Goal: Task Accomplishment & Management: Complete application form

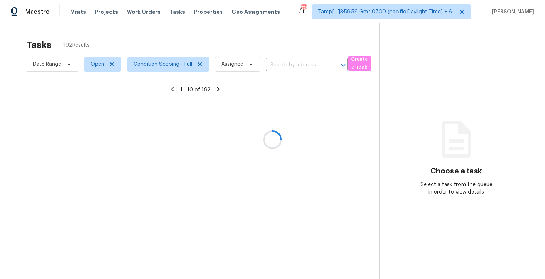
click at [287, 34] on div at bounding box center [272, 139] width 545 height 279
click at [289, 59] on div at bounding box center [272, 139] width 545 height 279
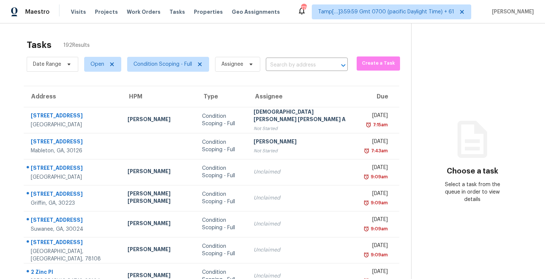
click at [289, 59] on div "Date Range Open Condition Scoping - Full Assignee ​" at bounding box center [187, 64] width 321 height 19
click at [289, 61] on input "text" at bounding box center [296, 64] width 61 height 11
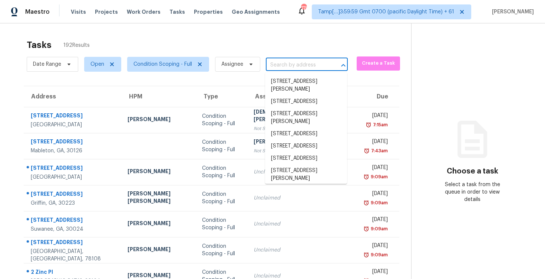
paste input "205 Ridge Lake Blvd, Norman, OK 73071"
type input "205 Ridge Lake Blvd, Norman, OK 73071"
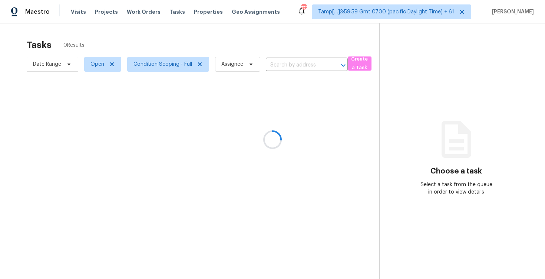
click at [262, 40] on div at bounding box center [272, 139] width 545 height 279
click at [291, 47] on div at bounding box center [272, 139] width 545 height 279
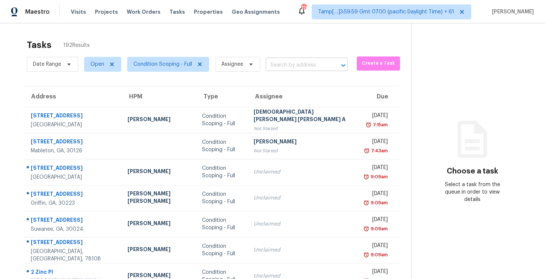
click at [290, 62] on input "text" at bounding box center [296, 64] width 61 height 11
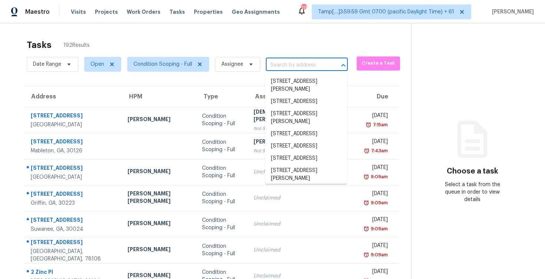
paste input "205 Ridge Lake Blvd, Norman, OK 73071"
type input "205 Ridge Lake Blvd, Norman, OK 73071"
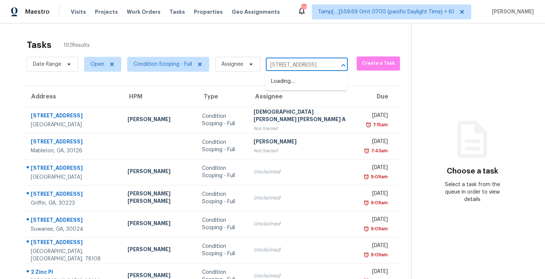
scroll to position [0, 40]
click at [309, 78] on li "205 Ridge Lake Blvd, Norman, OK 73071" at bounding box center [306, 81] width 82 height 12
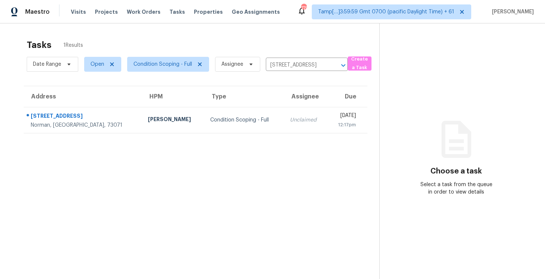
click at [328, 101] on th "Due" at bounding box center [348, 96] width 40 height 21
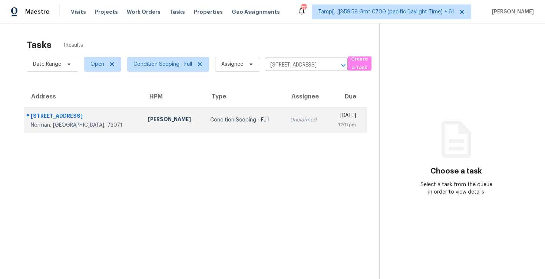
click at [333, 114] on div "Mon, Sep 8th 2025" at bounding box center [344, 116] width 23 height 9
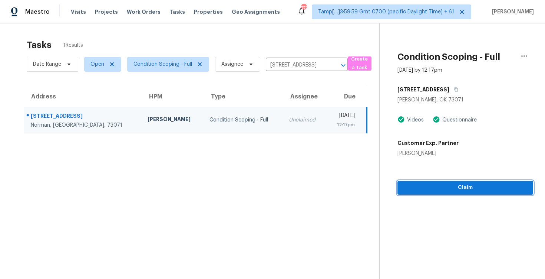
click at [472, 181] on button "Claim" at bounding box center [466, 188] width 136 height 14
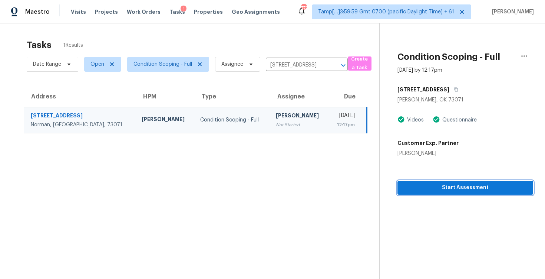
click at [472, 181] on button "Start Assessment" at bounding box center [466, 188] width 136 height 14
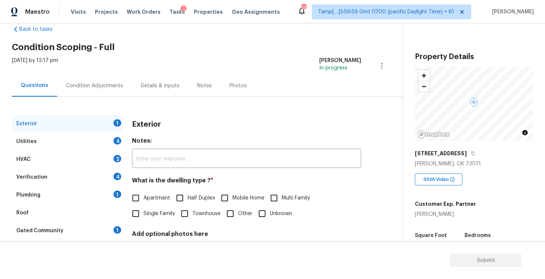
scroll to position [21, 0]
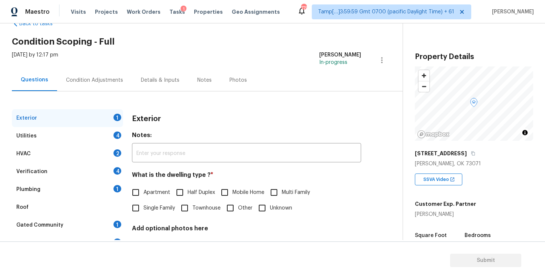
click at [138, 203] on input "Single Family" at bounding box center [136, 208] width 16 height 16
checkbox input "true"
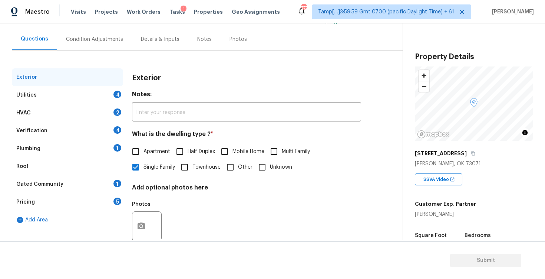
click at [97, 96] on div "Utilities 4" at bounding box center [67, 95] width 111 height 18
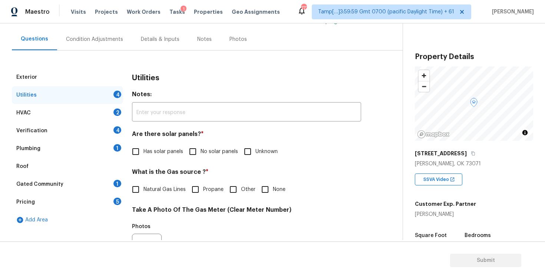
click at [161, 145] on label "Has solar panels" at bounding box center [155, 152] width 55 height 16
click at [144, 145] on input "Has solar panels" at bounding box center [136, 152] width 16 height 16
checkbox input "true"
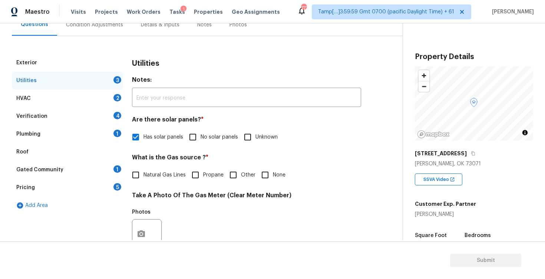
scroll to position [40, 0]
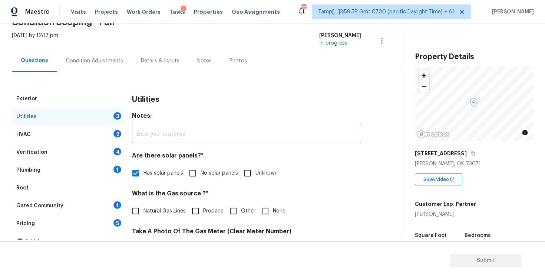
click at [119, 68] on div "Condition Adjustments" at bounding box center [94, 61] width 75 height 22
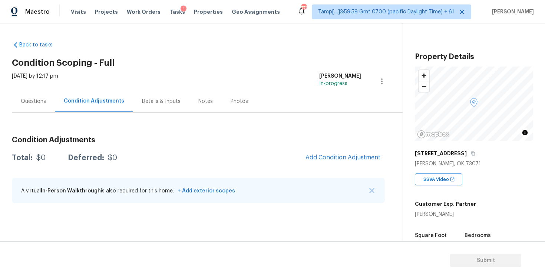
click at [365, 169] on div "Condition Adjustments Total: $0 Deferred: $0 Add Condition Adjustment A virtual…" at bounding box center [198, 169] width 373 height 79
click at [359, 161] on button "Add Condition Adjustment" at bounding box center [343, 157] width 84 height 16
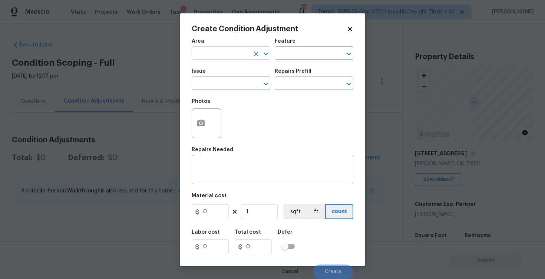
click at [224, 53] on input "text" at bounding box center [221, 53] width 58 height 11
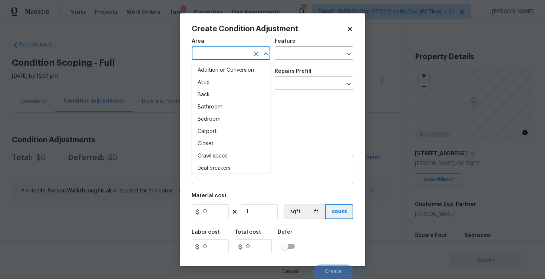
type input "e"
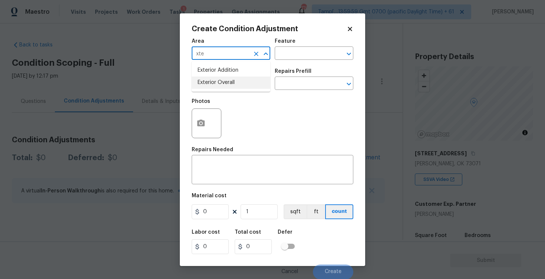
click at [225, 88] on li "Exterior Overall" at bounding box center [231, 82] width 79 height 12
type input "Exterior Overall"
click at [225, 88] on input "text" at bounding box center [221, 83] width 58 height 11
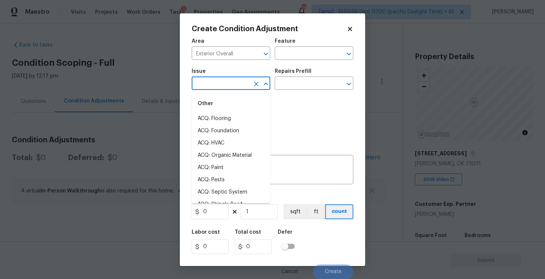
type input "s"
type input "o"
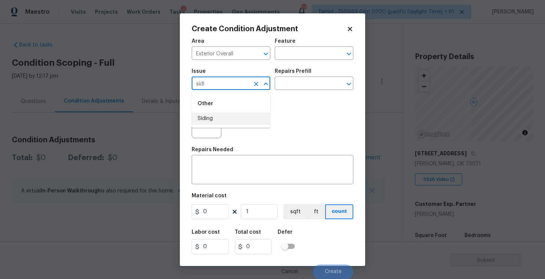
click at [225, 116] on li "Siding" at bounding box center [231, 118] width 79 height 12
type input "Siding"
click at [278, 95] on div "Photos" at bounding box center [273, 118] width 162 height 48
click at [288, 87] on input "text" at bounding box center [304, 83] width 58 height 11
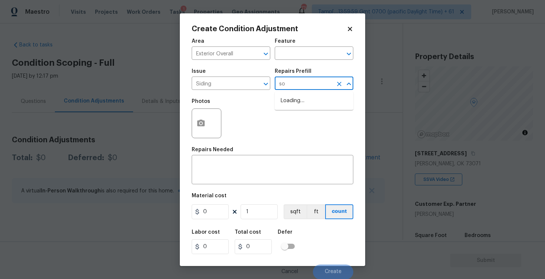
type input "soo"
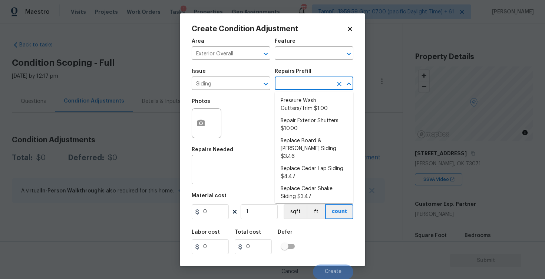
type input "f"
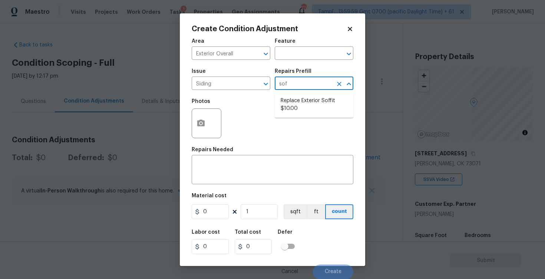
type input "soff"
click at [302, 99] on li "Replace Exterior Soffit $10.00" at bounding box center [314, 105] width 79 height 20
type input "Siding"
type textarea "Remove the existing soffit material and replace with new. Ensure that the new s…"
type input "10"
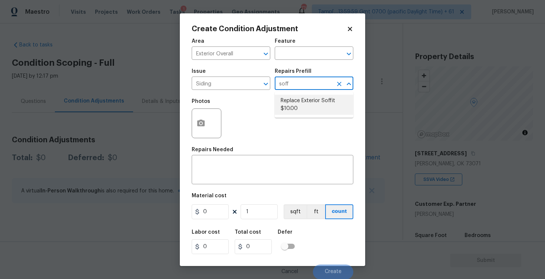
type input "10"
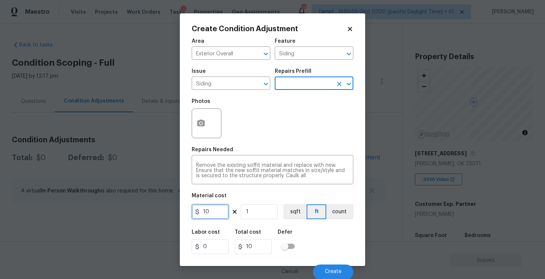
click at [225, 212] on input "10" at bounding box center [210, 211] width 37 height 15
type input "575"
click at [308, 233] on div "Labor cost 0 Total cost 10 Defer" at bounding box center [273, 241] width 162 height 33
type input "575"
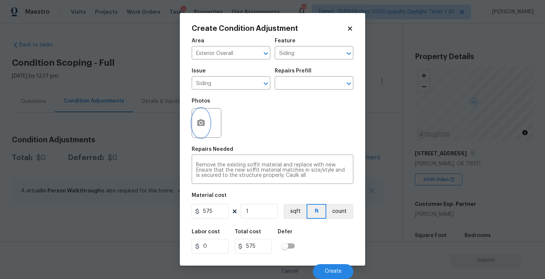
click at [209, 116] on button "button" at bounding box center [201, 122] width 18 height 29
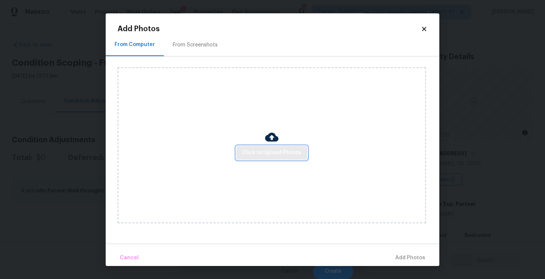
click at [261, 156] on span "Click to Upload Photos" at bounding box center [271, 152] width 59 height 9
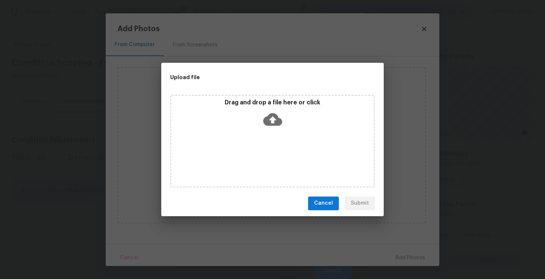
click at [269, 121] on icon at bounding box center [272, 119] width 19 height 13
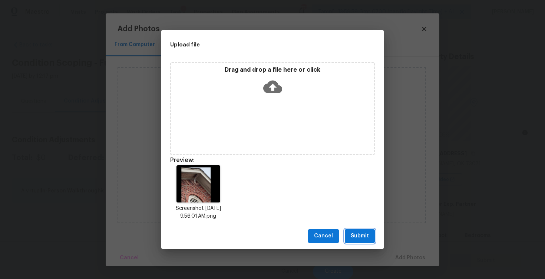
click at [355, 237] on span "Submit" at bounding box center [360, 235] width 18 height 9
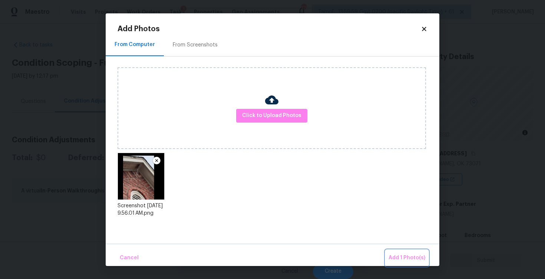
click at [394, 257] on span "Add 1 Photo(s)" at bounding box center [407, 257] width 37 height 9
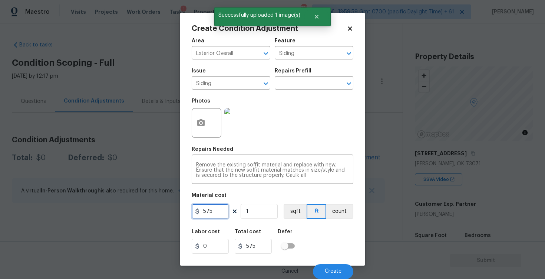
click at [214, 205] on input "575" at bounding box center [210, 211] width 37 height 15
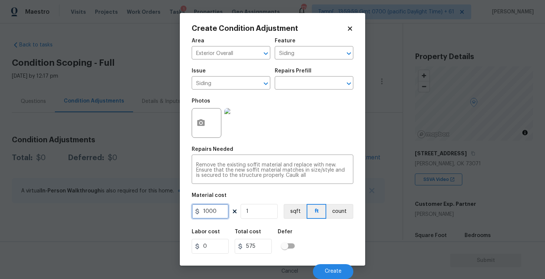
type input "1000"
click at [208, 124] on button "button" at bounding box center [201, 122] width 18 height 29
type input "1000"
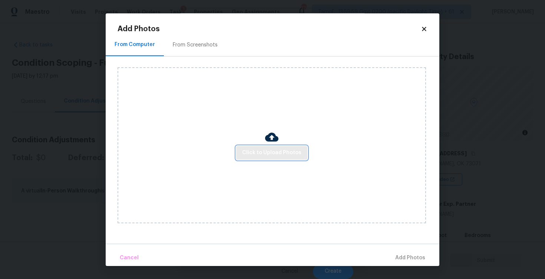
click at [303, 152] on button "Click to Upload Photos" at bounding box center [271, 153] width 71 height 14
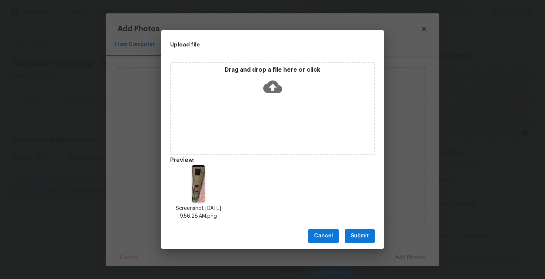
click at [360, 244] on div "Cancel Submit" at bounding box center [272, 236] width 223 height 26
click at [359, 234] on span "Submit" at bounding box center [360, 235] width 18 height 9
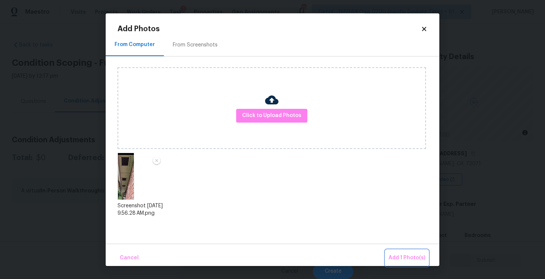
click at [395, 251] on button "Add 1 Photo(s)" at bounding box center [407, 258] width 43 height 16
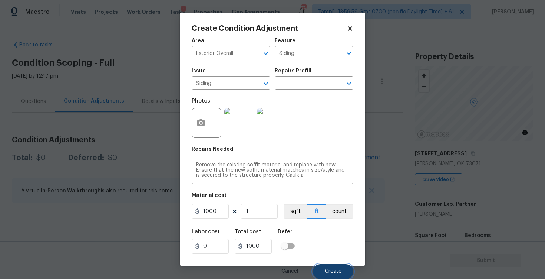
click at [335, 269] on span "Create" at bounding box center [333, 271] width 17 height 6
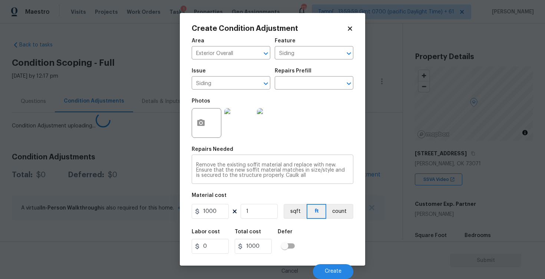
click at [250, 176] on textarea "Remove the existing soffit material and replace with new. Ensure that the new s…" at bounding box center [272, 170] width 153 height 16
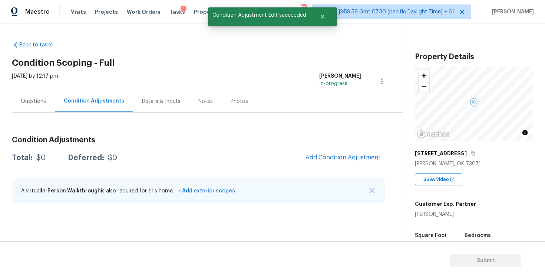
scroll to position [0, 0]
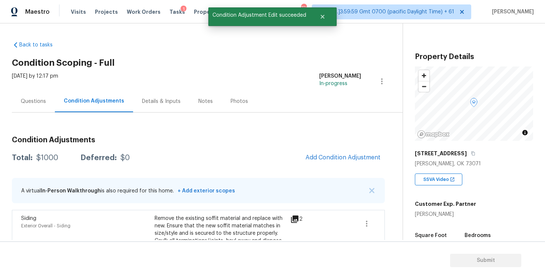
click at [36, 101] on div "Questions" at bounding box center [33, 101] width 25 height 7
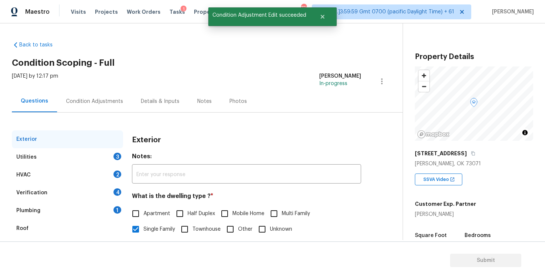
scroll to position [79, 0]
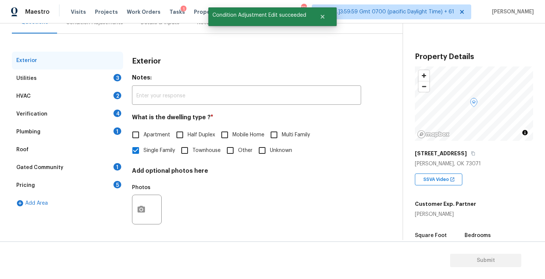
click at [67, 117] on div "Verification 4" at bounding box center [67, 114] width 111 height 18
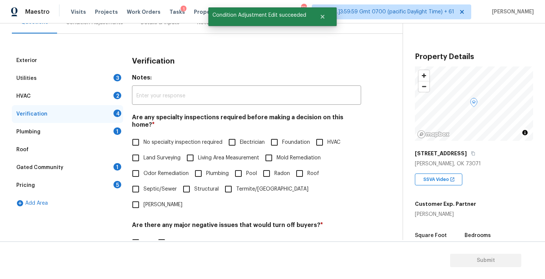
scroll to position [160, 0]
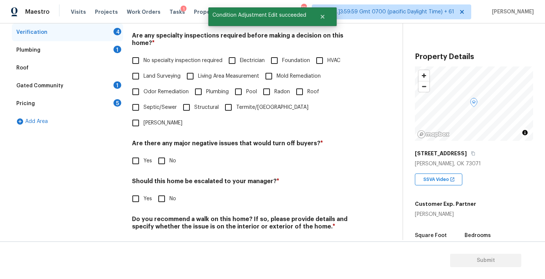
click at [146, 195] on span "Yes" at bounding box center [148, 199] width 9 height 8
click at [144, 191] on input "Yes" at bounding box center [136, 199] width 16 height 16
checkbox input "true"
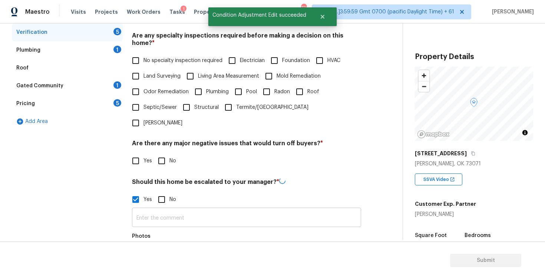
click at [168, 209] on input "text" at bounding box center [246, 217] width 229 height 17
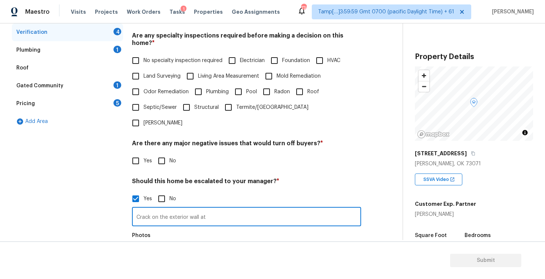
click at [243, 208] on input "Crack on the exterior wall at" at bounding box center [246, 216] width 229 height 17
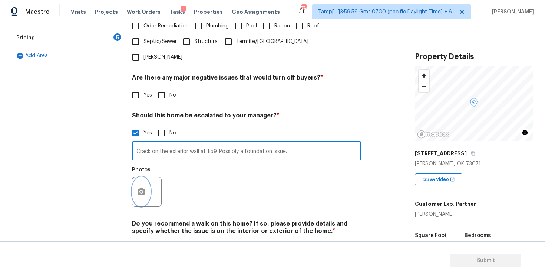
click at [145, 187] on icon "button" at bounding box center [141, 191] width 9 height 9
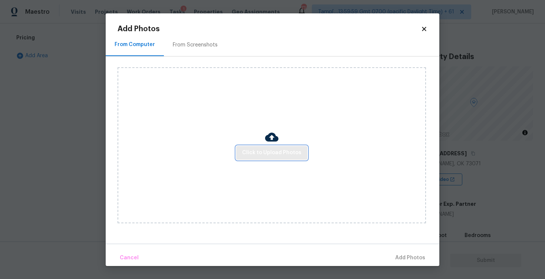
click at [239, 151] on button "Click to Upload Photos" at bounding box center [271, 153] width 71 height 14
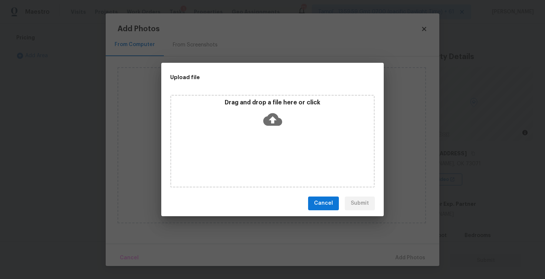
click at [257, 127] on div "Drag and drop a file here or click" at bounding box center [272, 115] width 203 height 32
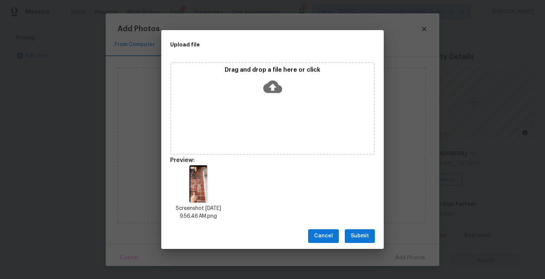
click at [355, 233] on span "Submit" at bounding box center [360, 235] width 18 height 9
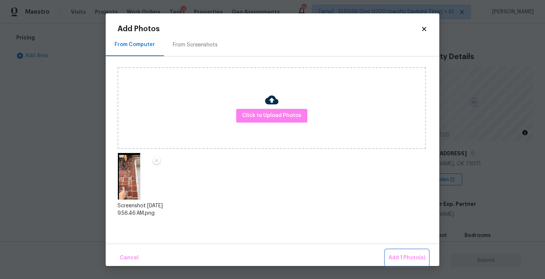
click at [393, 251] on button "Add 1 Photo(s)" at bounding box center [407, 258] width 43 height 16
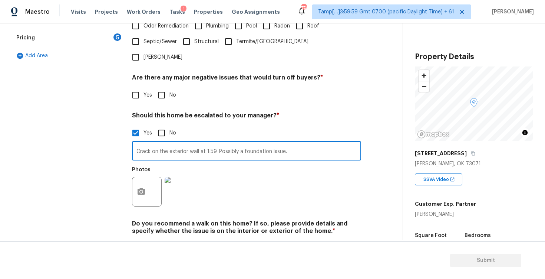
click at [217, 143] on input "Crack on the exterior wall at 1:59. Possibly a foundation issue." at bounding box center [246, 151] width 229 height 17
drag, startPoint x: 218, startPoint y: 129, endPoint x: 339, endPoint y: 129, distance: 120.9
click at [339, 143] on input "Crack on the exterior wall at 1:59. Possibly a foundation issue." at bounding box center [246, 151] width 229 height 17
click at [150, 143] on input "Crack on the exterior wall at 1:59." at bounding box center [246, 151] width 229 height 17
click at [233, 143] on input "Cracks on the exterior wall at 1:59." at bounding box center [246, 151] width 229 height 17
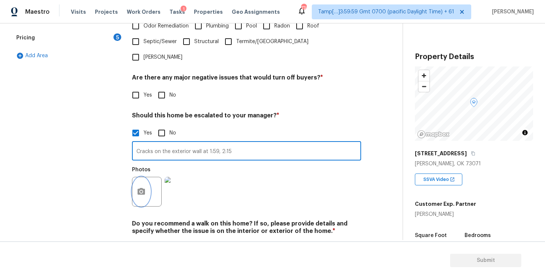
click at [142, 177] on button "button" at bounding box center [141, 191] width 18 height 29
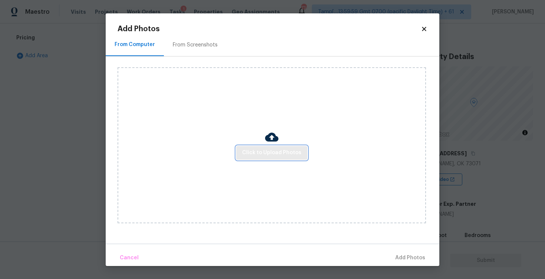
click at [256, 156] on span "Click to Upload Photos" at bounding box center [271, 152] width 59 height 9
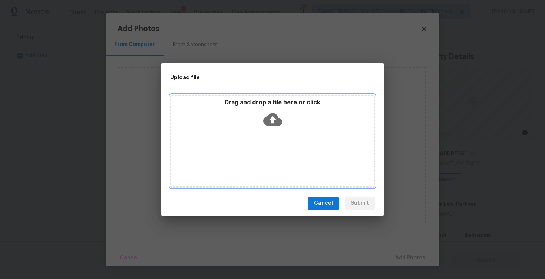
click at [266, 124] on icon at bounding box center [272, 119] width 19 height 13
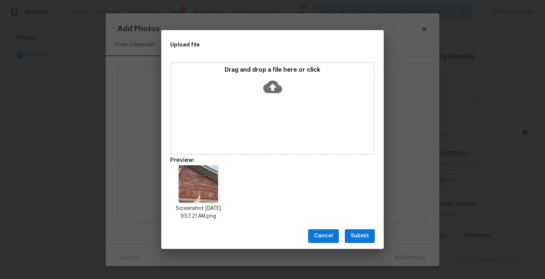
click at [358, 234] on span "Submit" at bounding box center [360, 235] width 18 height 9
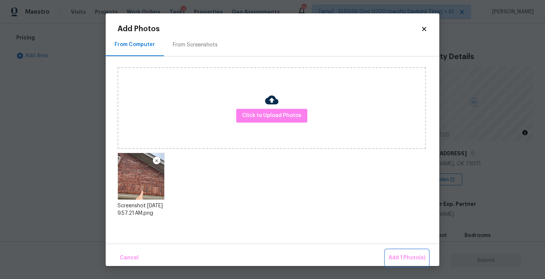
click at [399, 256] on span "Add 1 Photo(s)" at bounding box center [407, 257] width 37 height 9
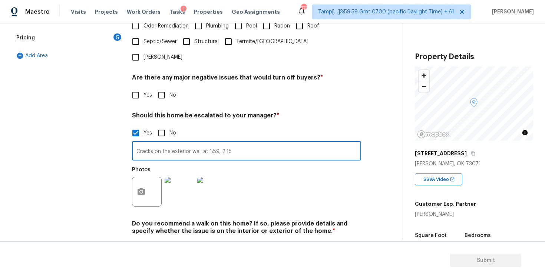
click at [258, 143] on input "Cracks on the exterior wall at 1:59, 2:15" at bounding box center [246, 151] width 229 height 17
type input "Cracks on the exterior wall at 1:59, 2:15, and 2:25"
click at [124, 172] on div "Exterior Utilities 3 HVAC 2 Verification 3 Plumbing 1 Roof Gated Community 1 Pr…" at bounding box center [198, 84] width 373 height 361
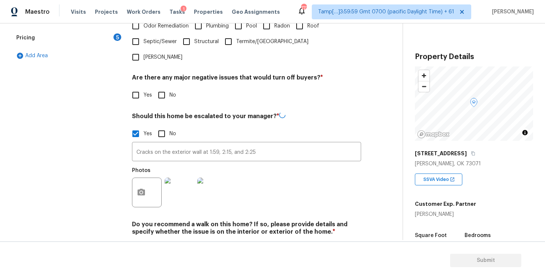
click at [155, 177] on div at bounding box center [147, 192] width 30 height 30
click at [140, 188] on icon "button" at bounding box center [141, 191] width 7 height 7
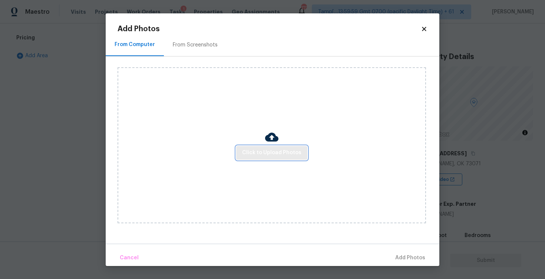
click at [247, 152] on span "Click to Upload Photos" at bounding box center [271, 152] width 59 height 9
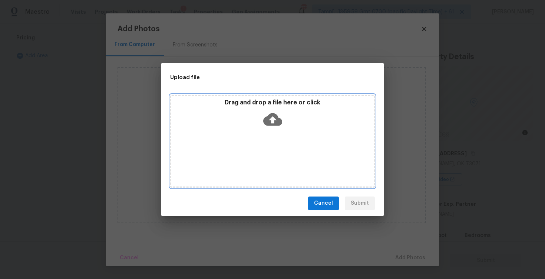
click at [257, 124] on div "Drag and drop a file here or click" at bounding box center [272, 115] width 203 height 32
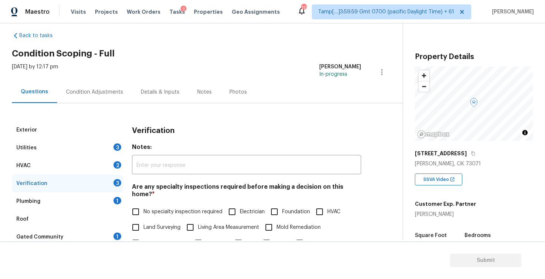
scroll to position [0, 0]
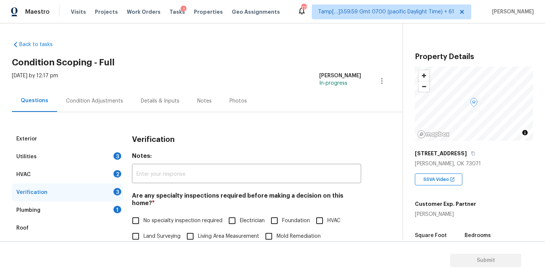
click at [92, 100] on div "Condition Adjustments" at bounding box center [94, 100] width 57 height 7
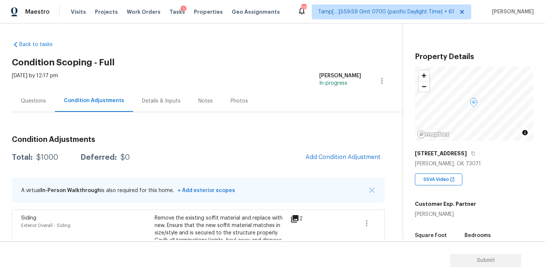
scroll to position [26, 0]
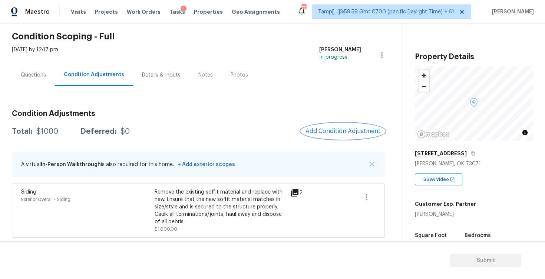
click at [329, 132] on span "Add Condition Adjustment" at bounding box center [343, 131] width 75 height 7
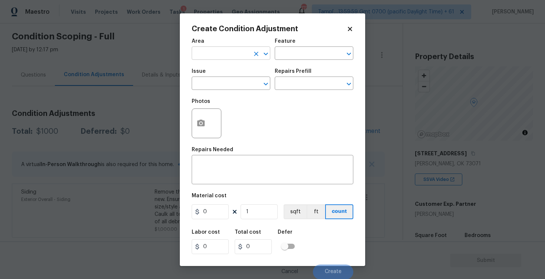
click at [210, 47] on div "Area" at bounding box center [231, 44] width 79 height 10
click at [213, 54] on input "text" at bounding box center [221, 53] width 58 height 11
click at [206, 84] on li "Exterior Overall" at bounding box center [231, 82] width 79 height 12
type input "Exterior Overall"
click at [206, 84] on input "text" at bounding box center [221, 83] width 58 height 11
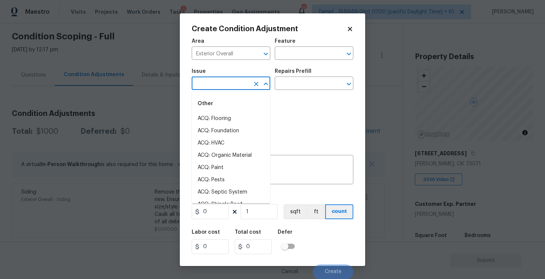
type input "l"
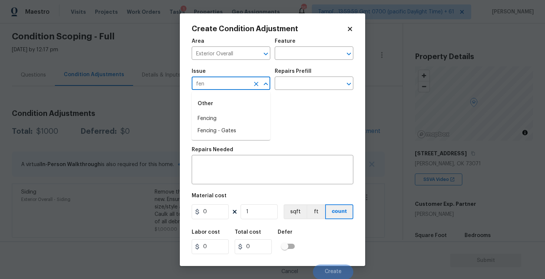
click at [210, 111] on div "Other" at bounding box center [231, 104] width 79 height 18
click at [213, 113] on li "Fencing" at bounding box center [231, 118] width 79 height 12
type input "Fencing"
click at [290, 83] on input "text" at bounding box center [304, 83] width 58 height 11
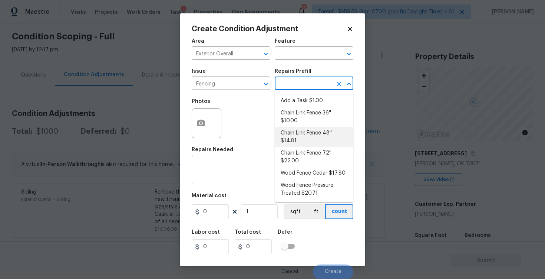
click at [267, 165] on textarea at bounding box center [272, 170] width 153 height 16
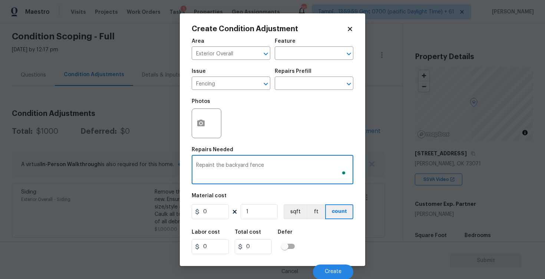
type textarea "Repaint the backyard fence"
click at [224, 210] on input "0" at bounding box center [210, 211] width 37 height 15
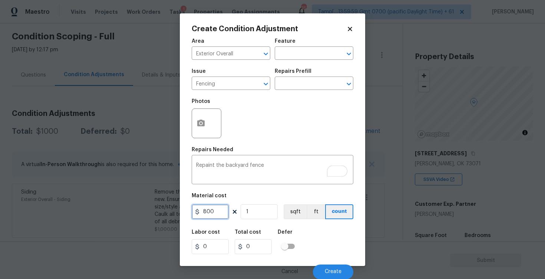
type input "800"
click at [327, 240] on div "Labor cost 0 Total cost 0 Defer" at bounding box center [273, 241] width 162 height 33
type input "800"
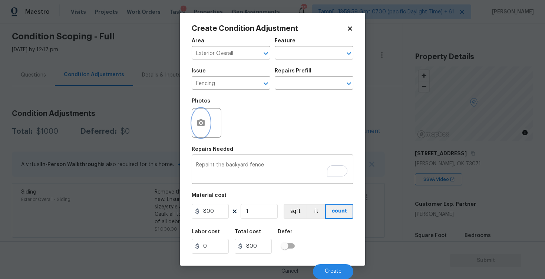
click at [208, 118] on button "button" at bounding box center [201, 122] width 18 height 29
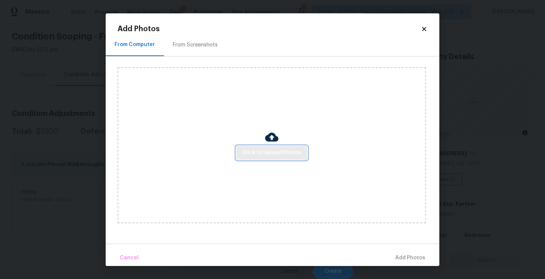
click at [275, 151] on span "Click to Upload Photos" at bounding box center [271, 152] width 59 height 9
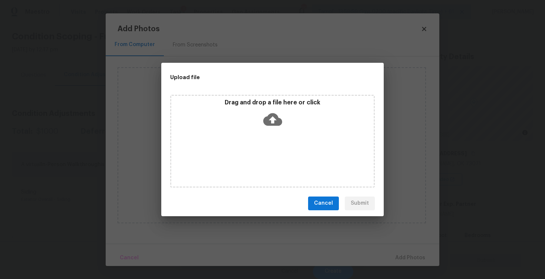
click at [272, 132] on div "Drag and drop a file here or click" at bounding box center [272, 141] width 205 height 93
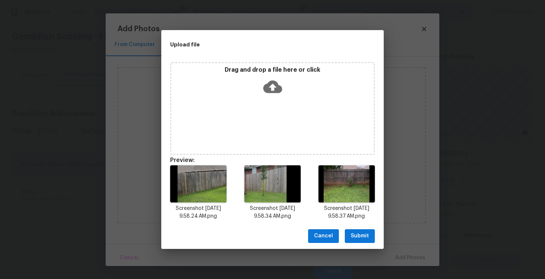
click at [353, 230] on button "Submit" at bounding box center [360, 236] width 30 height 14
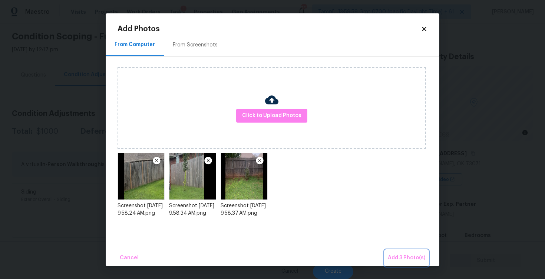
click at [392, 252] on button "Add 3 Photo(s)" at bounding box center [406, 258] width 43 height 16
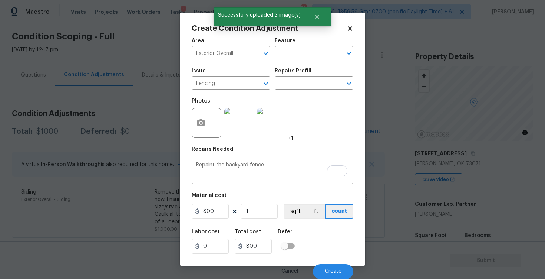
click at [330, 263] on div "Cancel Create" at bounding box center [273, 268] width 162 height 21
click at [330, 264] on button "Create" at bounding box center [333, 271] width 40 height 15
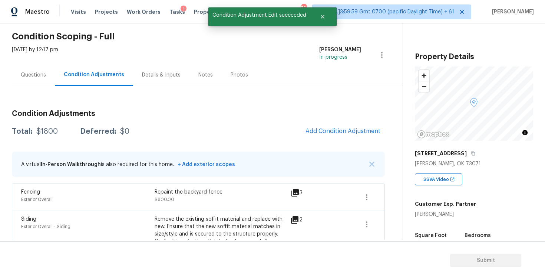
scroll to position [53, 0]
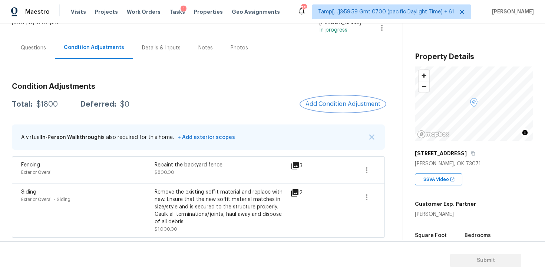
click at [332, 105] on span "Add Condition Adjustment" at bounding box center [343, 104] width 75 height 7
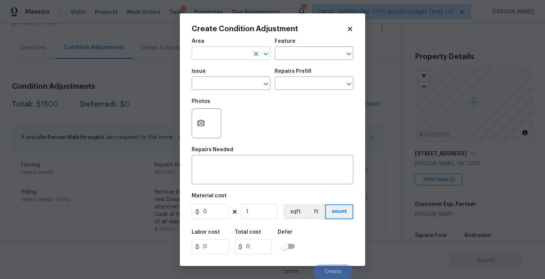
click at [234, 52] on input "text" at bounding box center [221, 53] width 58 height 11
click at [236, 88] on li "Exterior Overall" at bounding box center [231, 82] width 79 height 12
type input "Exterior Overall"
click at [236, 88] on input "text" at bounding box center [221, 83] width 58 height 11
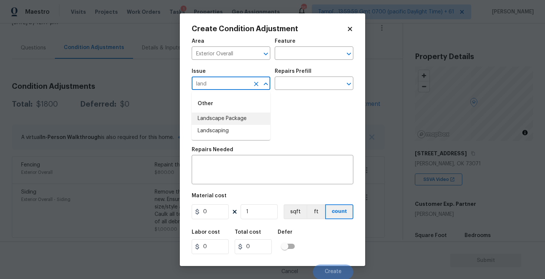
click at [238, 113] on li "Landscape Package" at bounding box center [231, 118] width 79 height 12
type input "Landscape Package"
click at [301, 78] on div "Repairs Prefill" at bounding box center [314, 74] width 79 height 10
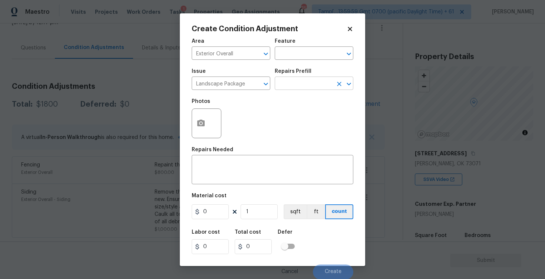
click at [301, 81] on input "text" at bounding box center [304, 83] width 58 height 11
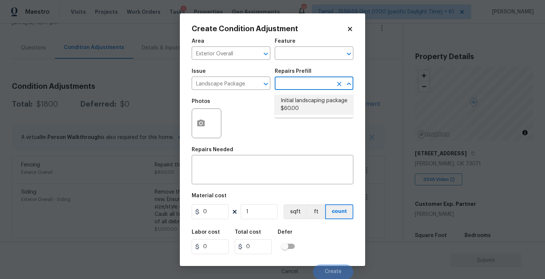
click at [298, 103] on li "Initial landscaping package $60.00" at bounding box center [314, 105] width 79 height 20
type input "Home Readiness Packages"
type textarea "Mowing of grass up to 6" in height. Mow, edge along driveways & sidewalks, trim…"
type input "60"
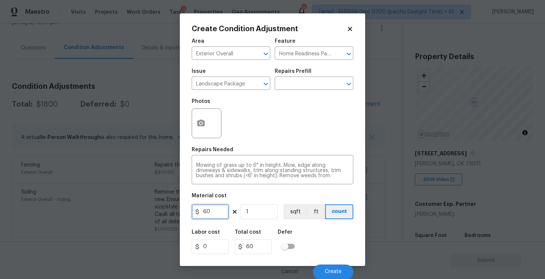
click at [225, 208] on input "60" at bounding box center [210, 211] width 37 height 15
type input "300"
click at [318, 223] on div "Area Exterior Overall ​ Feature Home Readiness Packages ​ Issue Landscape Packa…" at bounding box center [273, 156] width 162 height 245
type input "300"
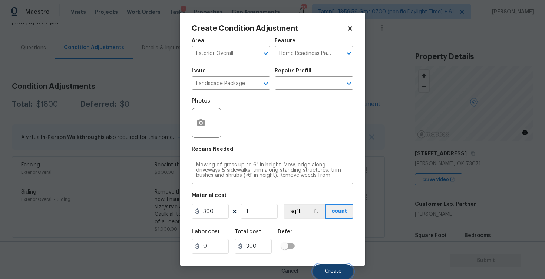
click at [333, 266] on button "Create" at bounding box center [333, 271] width 40 height 15
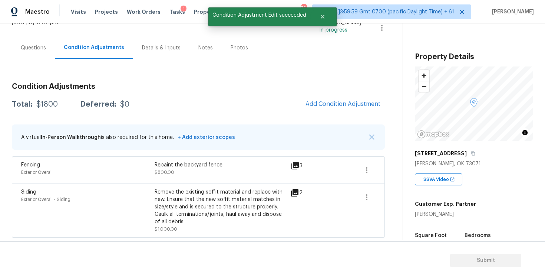
scroll to position [0, 0]
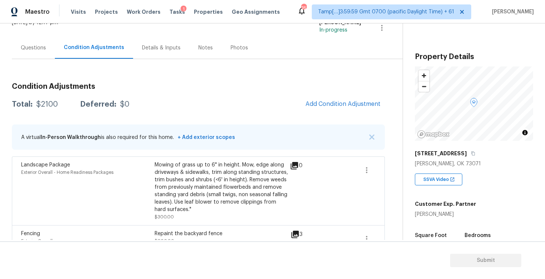
click at [47, 45] on div "Questions" at bounding box center [33, 48] width 43 height 22
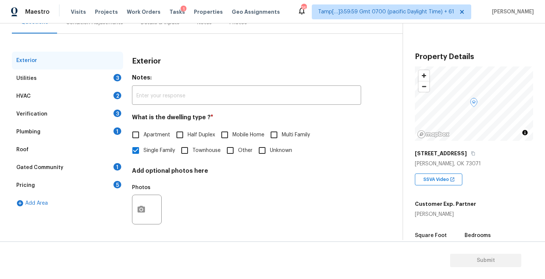
click at [87, 123] on div "Plumbing 1" at bounding box center [67, 132] width 111 height 18
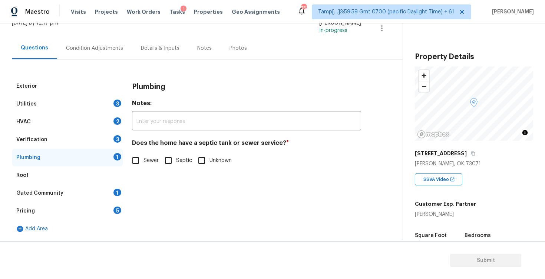
click at [105, 136] on div "Verification 3" at bounding box center [67, 140] width 111 height 18
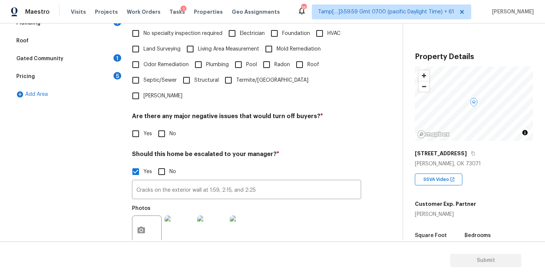
scroll to position [191, 0]
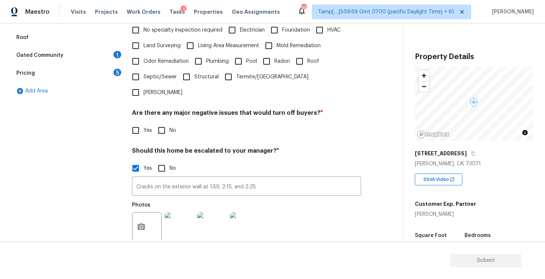
click at [151, 212] on div at bounding box center [147, 227] width 30 height 30
click at [143, 223] on icon "button" at bounding box center [141, 226] width 7 height 7
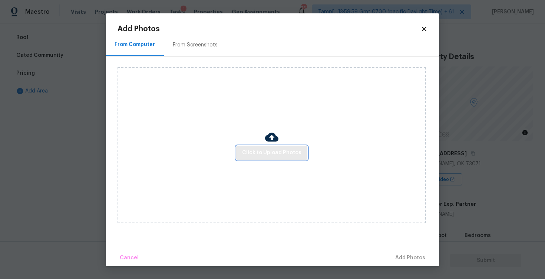
click at [286, 153] on span "Click to Upload Photos" at bounding box center [271, 152] width 59 height 9
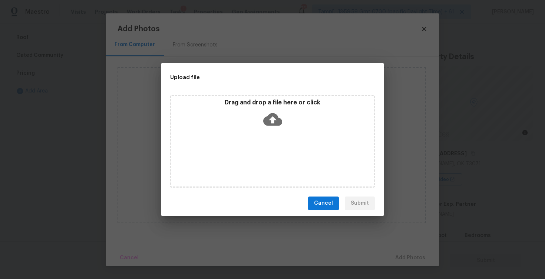
click at [254, 121] on div "Drag and drop a file here or click" at bounding box center [272, 115] width 203 height 32
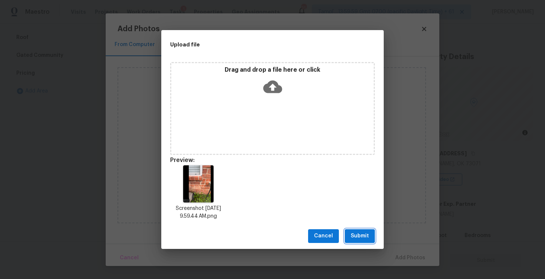
click at [358, 235] on span "Submit" at bounding box center [360, 235] width 18 height 9
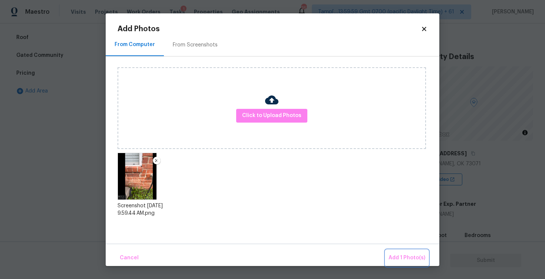
click at [406, 254] on span "Add 1 Photo(s)" at bounding box center [407, 257] width 37 height 9
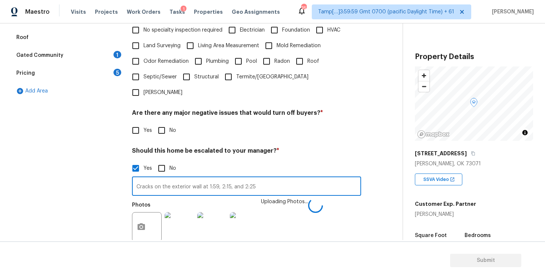
click at [286, 178] on input "Cracks on the exterior wall at 1:59, 2:15, and 2:25" at bounding box center [246, 186] width 229 height 17
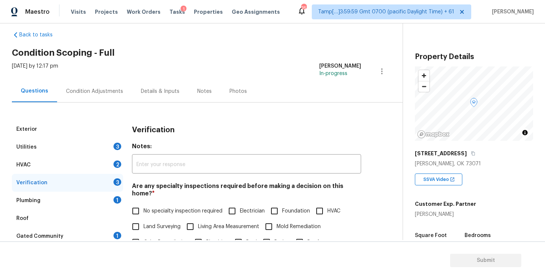
scroll to position [7, 0]
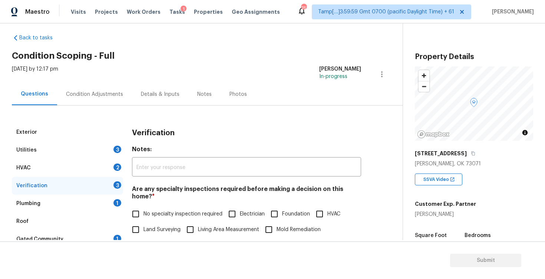
click at [104, 91] on div "Condition Adjustments" at bounding box center [94, 93] width 57 height 7
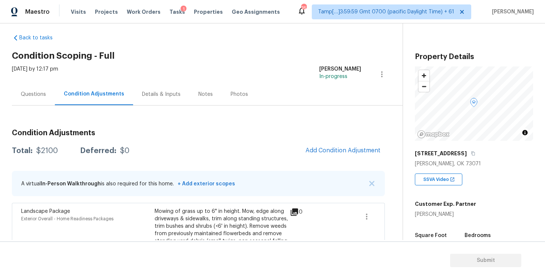
scroll to position [122, 0]
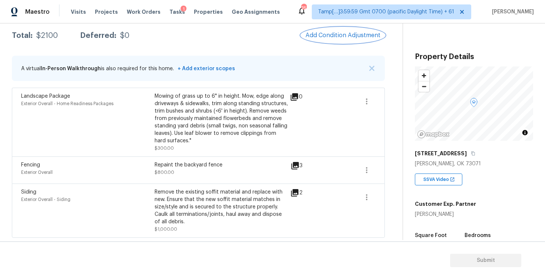
click at [350, 35] on span "Add Condition Adjustment" at bounding box center [343, 35] width 75 height 7
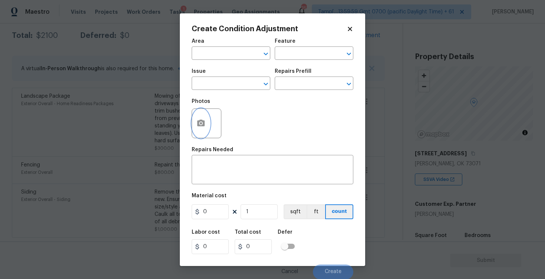
click at [198, 125] on icon "button" at bounding box center [200, 122] width 7 height 7
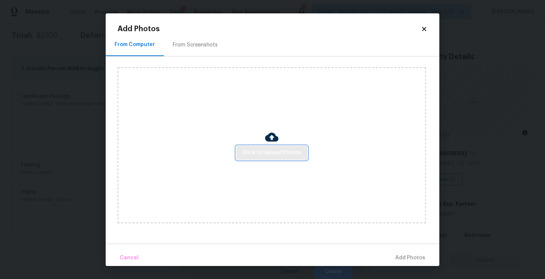
click at [280, 151] on span "Click to Upload Photos" at bounding box center [271, 152] width 59 height 9
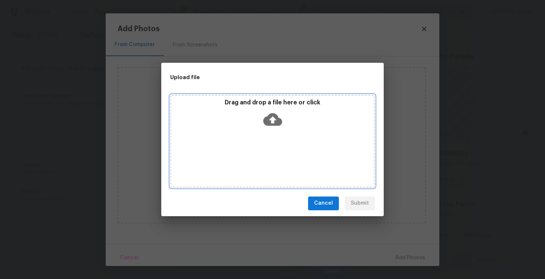
click at [266, 116] on icon at bounding box center [272, 119] width 19 height 19
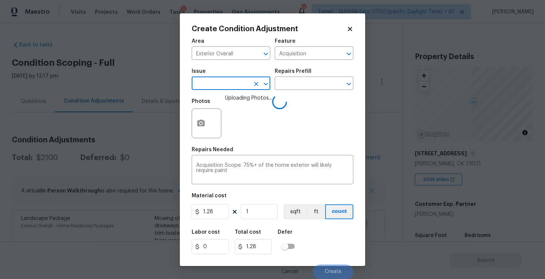
scroll to position [122, 0]
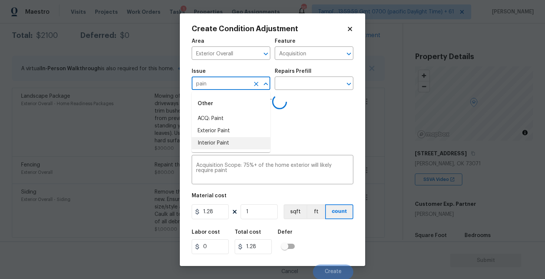
click at [235, 131] on li "Exterior Paint" at bounding box center [231, 131] width 79 height 12
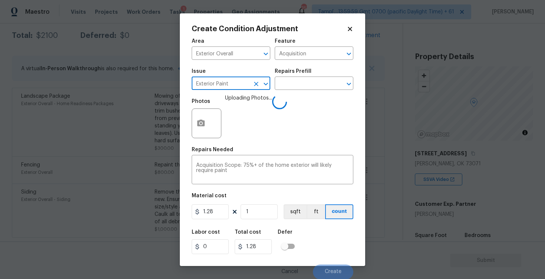
type input "Exterior Paint"
click at [266, 208] on input "1" at bounding box center [259, 211] width 37 height 15
type input "0"
paste input "2086"
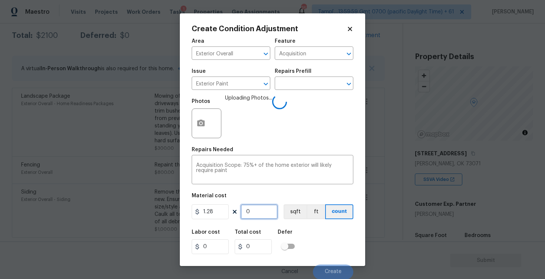
type input "2086"
type input "2670.08"
type input "2086"
click at [292, 214] on button "sqft" at bounding box center [295, 211] width 23 height 15
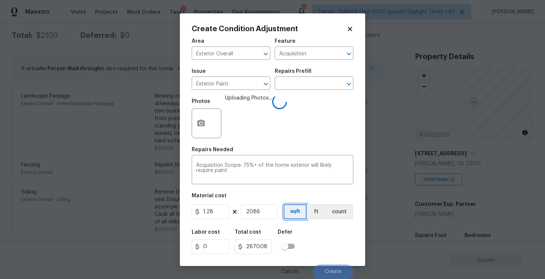
scroll to position [0, 0]
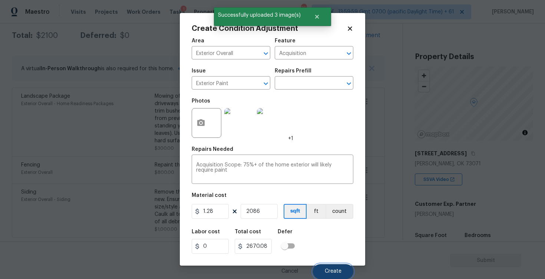
click at [331, 271] on span "Create" at bounding box center [333, 271] width 17 height 6
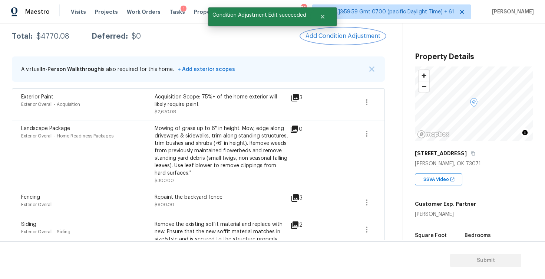
scroll to position [116, 0]
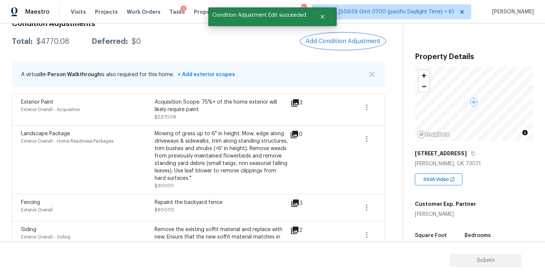
click at [345, 42] on span "Add Condition Adjustment" at bounding box center [343, 41] width 75 height 7
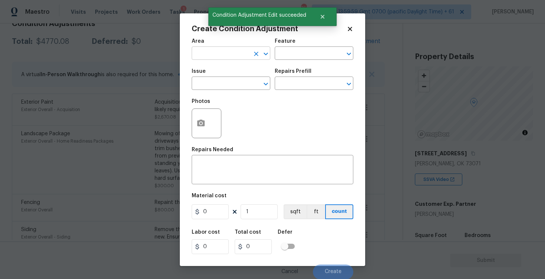
click at [230, 48] on input "text" at bounding box center [221, 53] width 58 height 11
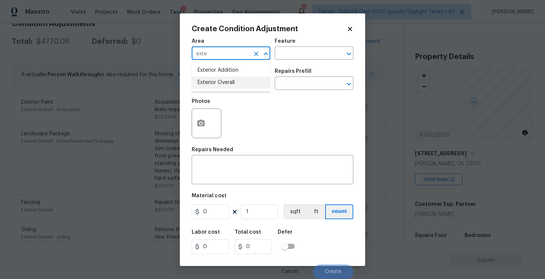
click at [231, 78] on li "Exterior Overall" at bounding box center [231, 82] width 79 height 12
type input "Exterior Overall"
click at [231, 78] on input "text" at bounding box center [221, 83] width 58 height 11
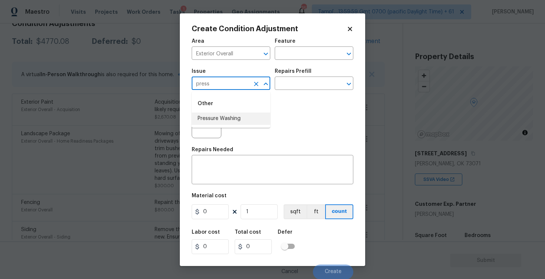
click at [226, 122] on li "Pressure Washing" at bounding box center [231, 118] width 79 height 12
type input "Pressure Washing"
click at [293, 83] on input "text" at bounding box center [304, 83] width 58 height 11
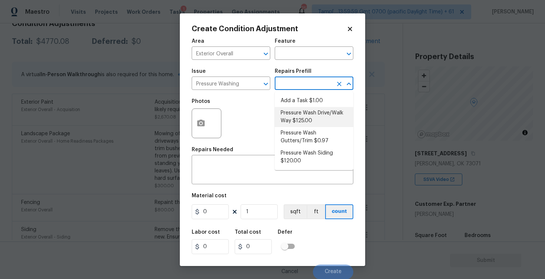
click at [294, 116] on li "Pressure Wash Drive/Walk Way $125.00" at bounding box center [314, 117] width 79 height 20
type input "Siding"
type textarea "Pressure wash the driveways/walkways as directed by the PM. Ensure that all deb…"
type input "125"
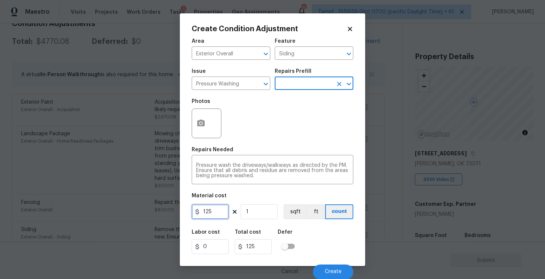
click at [222, 206] on input "125" at bounding box center [210, 211] width 37 height 15
type input "200"
click at [315, 238] on div "Labor cost 0 Total cost 125 Defer" at bounding box center [273, 241] width 162 height 33
type input "200"
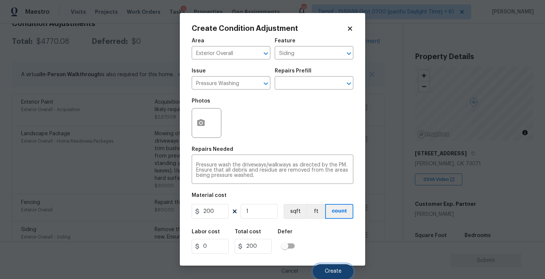
click at [329, 264] on button "Create" at bounding box center [333, 271] width 40 height 15
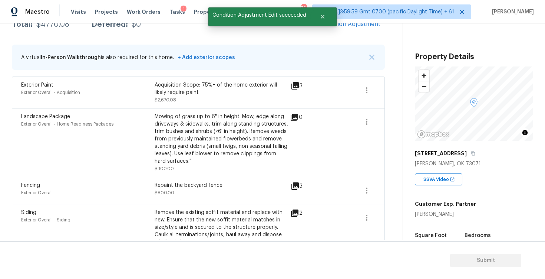
scroll to position [0, 0]
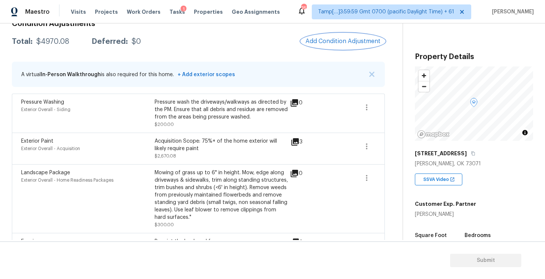
click at [341, 42] on span "Add Condition Adjustment" at bounding box center [343, 41] width 75 height 7
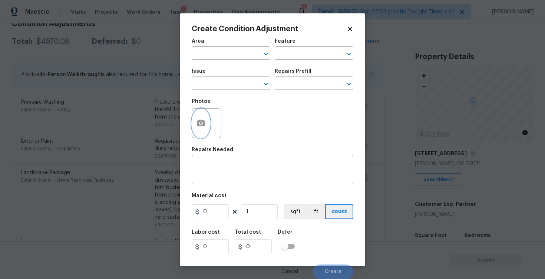
click at [205, 121] on icon "button" at bounding box center [201, 123] width 9 height 9
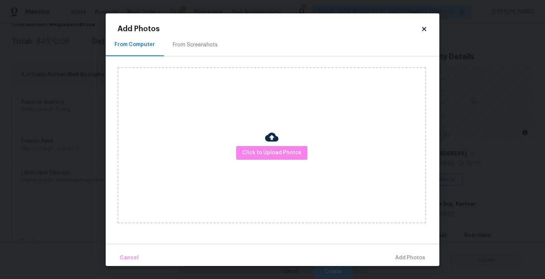
click at [271, 141] on img at bounding box center [271, 136] width 13 height 13
click at [282, 149] on span "Click to Upload Photos" at bounding box center [271, 152] width 59 height 9
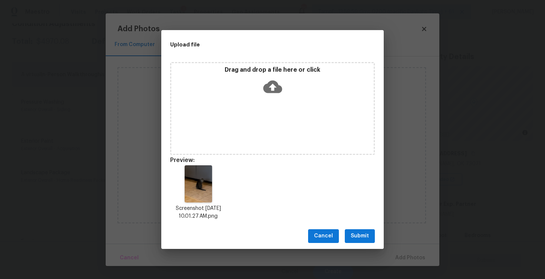
click at [359, 233] on span "Submit" at bounding box center [360, 235] width 18 height 9
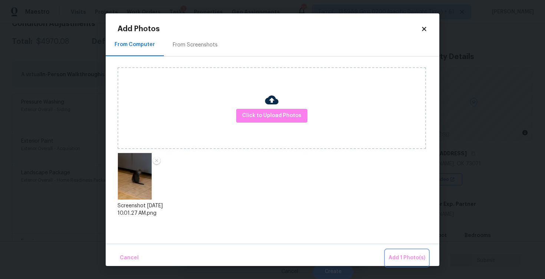
click at [400, 255] on span "Add 1 Photo(s)" at bounding box center [407, 257] width 37 height 9
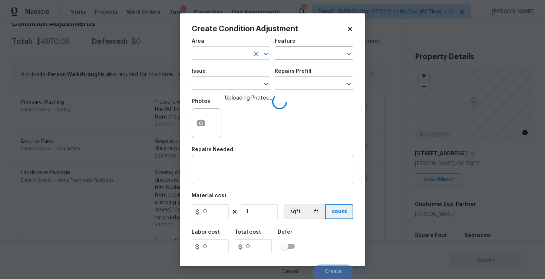
click at [242, 58] on input "text" at bounding box center [221, 53] width 58 height 11
type input "inter"
click at [240, 82] on li "Interior Overall" at bounding box center [231, 82] width 79 height 12
type input "Attic"
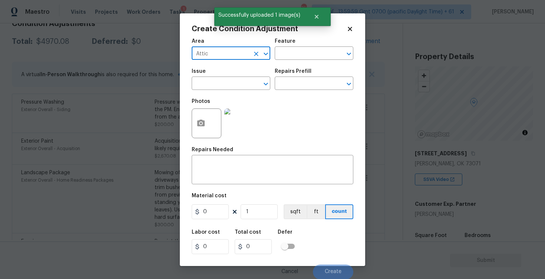
click at [260, 52] on button "Clear" at bounding box center [256, 54] width 10 height 10
click at [231, 81] on li "Interior Overall" at bounding box center [231, 82] width 79 height 12
type input "Interior Overall"
click at [231, 81] on input "text" at bounding box center [221, 83] width 58 height 11
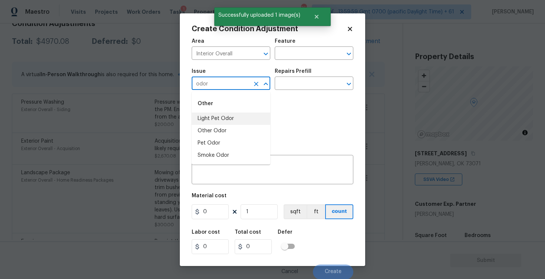
click at [224, 118] on li "Light Pet Odor" at bounding box center [231, 118] width 79 height 12
type input "Light Pet Odor"
click at [299, 79] on input "text" at bounding box center [304, 83] width 58 height 11
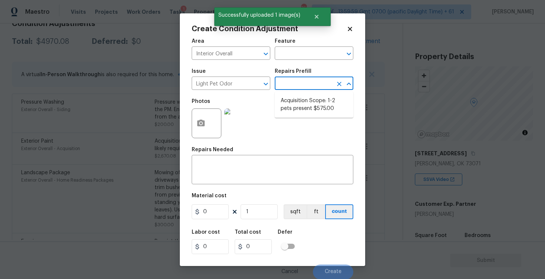
click at [298, 103] on li "Acquisition Scope: 1-2 pets present $575.00" at bounding box center [314, 105] width 79 height 20
type textarea "Acquisition Scope: 1-2 pets present"
type input "575"
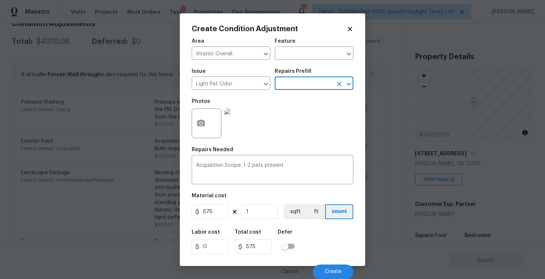
scroll to position [0, 0]
click at [335, 256] on div "Labor cost 0 Total cost 575 Defer" at bounding box center [273, 240] width 162 height 33
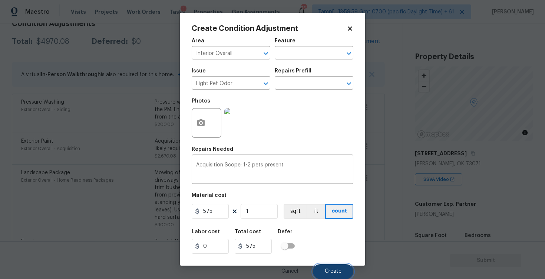
click at [334, 271] on span "Create" at bounding box center [333, 271] width 17 height 6
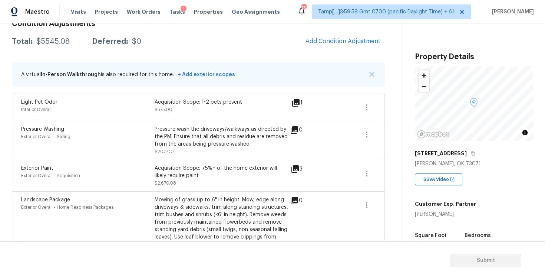
click at [317, 48] on span "Add Condition Adjustment" at bounding box center [343, 41] width 84 height 16
click at [336, 35] on button "Add Condition Adjustment" at bounding box center [343, 41] width 84 height 16
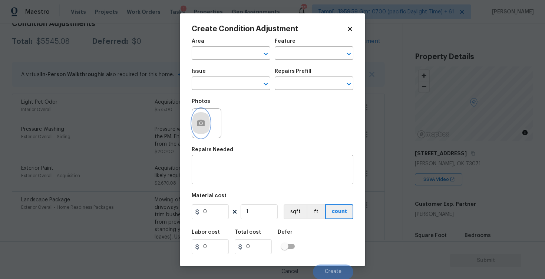
click at [205, 119] on button "button" at bounding box center [201, 123] width 18 height 29
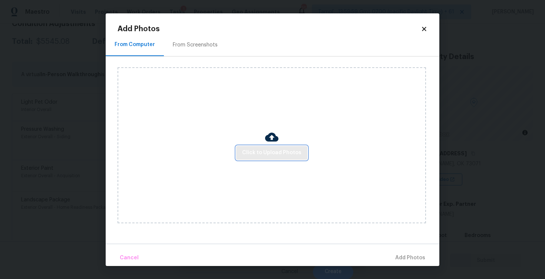
click at [291, 157] on button "Click to Upload Photos" at bounding box center [271, 153] width 71 height 14
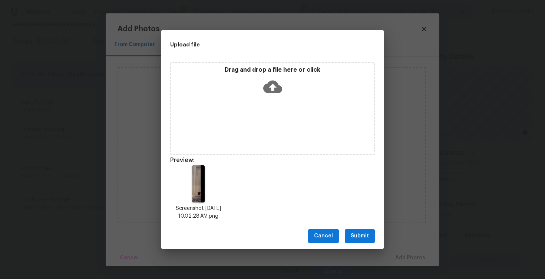
click at [359, 228] on div "Cancel Submit" at bounding box center [272, 236] width 223 height 26
click at [370, 237] on button "Submit" at bounding box center [360, 236] width 30 height 14
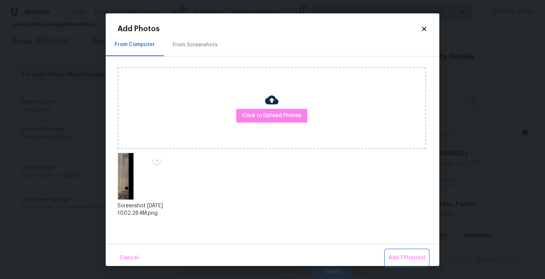
click at [415, 264] on button "Add 1 Photo(s)" at bounding box center [407, 258] width 43 height 16
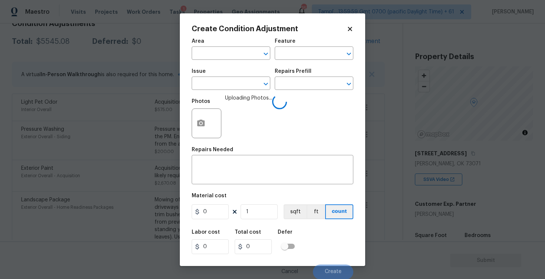
click at [223, 41] on div "Area" at bounding box center [231, 44] width 79 height 10
click at [224, 52] on input "text" at bounding box center [221, 53] width 58 height 11
click at [217, 81] on li "Interior Overall" at bounding box center [231, 82] width 79 height 12
type input "Interior Overall"
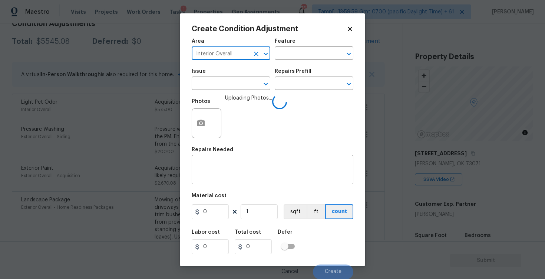
click at [217, 81] on input "text" at bounding box center [221, 83] width 58 height 11
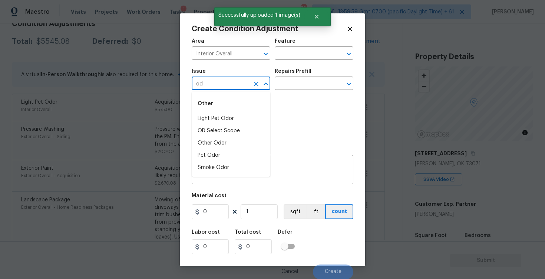
type input "o"
type input "door"
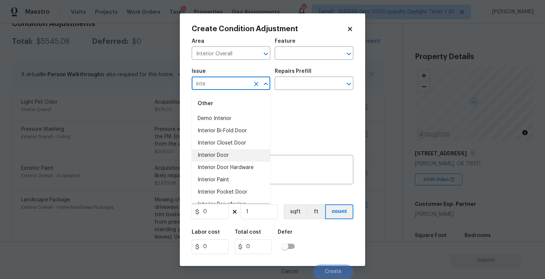
click at [225, 153] on li "Interior Door" at bounding box center [231, 155] width 79 height 12
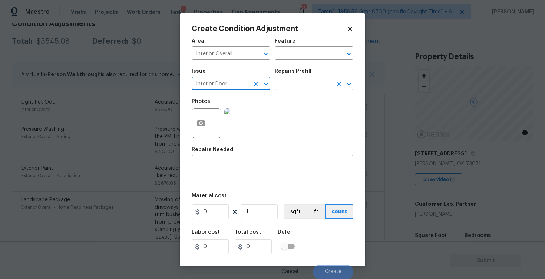
type input "Interior Door"
click at [293, 85] on input "text" at bounding box center [304, 83] width 58 height 11
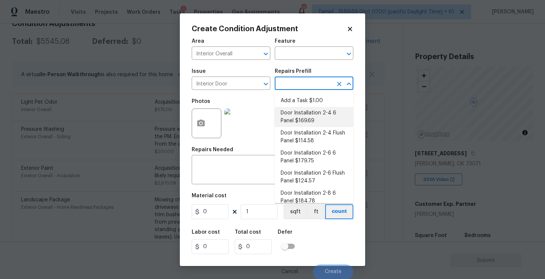
click at [294, 109] on li "Door Installation 2-4 6 Panel $169.69" at bounding box center [314, 117] width 79 height 20
type input "Interior Door"
type textarea "Remove the existing door (if present). Install a new pre-hung 2-4 6 panel inter…"
type input "169.69"
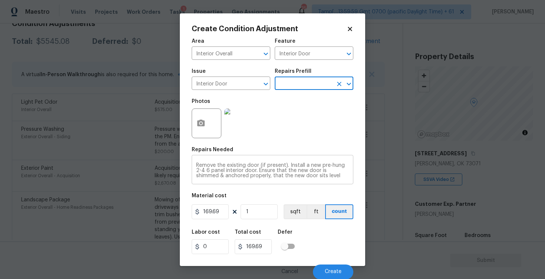
scroll to position [10, 0]
click at [331, 265] on button "Create" at bounding box center [333, 271] width 40 height 15
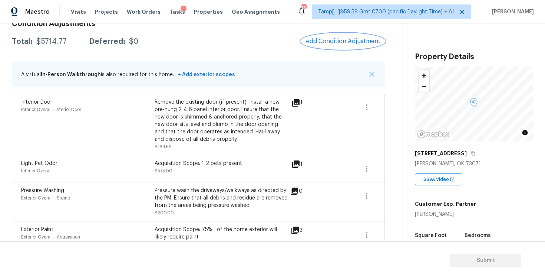
click at [328, 38] on span "Add Condition Adjustment" at bounding box center [343, 41] width 75 height 7
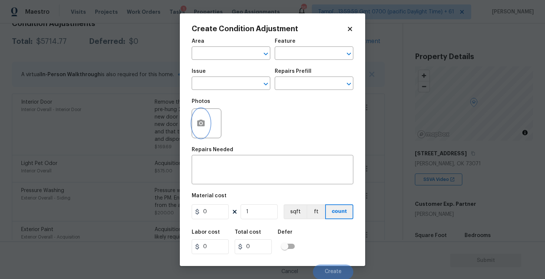
click at [200, 124] on icon "button" at bounding box center [201, 123] width 9 height 9
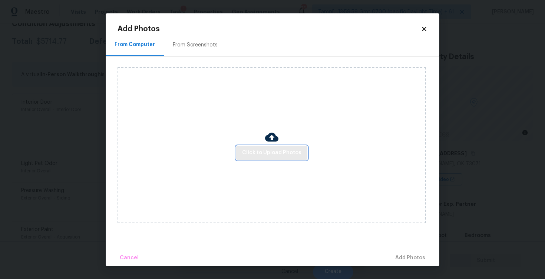
click at [269, 155] on span "Click to Upload Photos" at bounding box center [271, 152] width 59 height 9
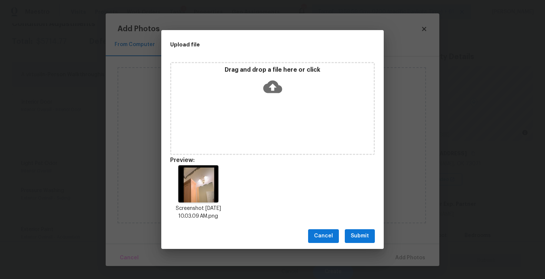
click at [363, 229] on button "Submit" at bounding box center [360, 236] width 30 height 14
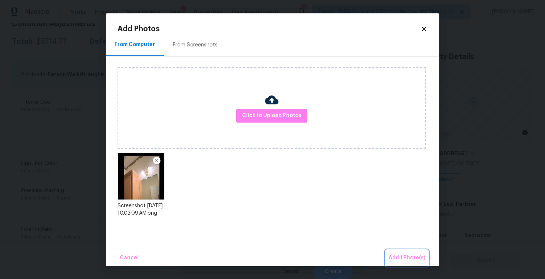
click at [399, 250] on button "Add 1 Photo(s)" at bounding box center [407, 258] width 43 height 16
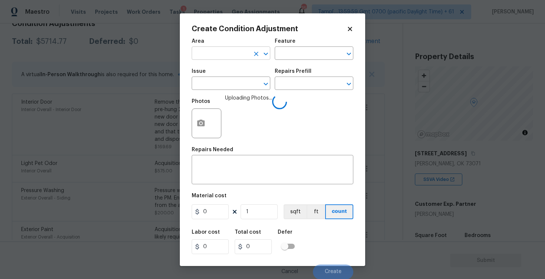
click at [239, 53] on input "text" at bounding box center [221, 53] width 58 height 11
click at [238, 80] on li "Interior Overall" at bounding box center [231, 82] width 79 height 12
type input "Interior Overall"
click at [238, 80] on input "text" at bounding box center [221, 83] width 58 height 11
type input "wa"
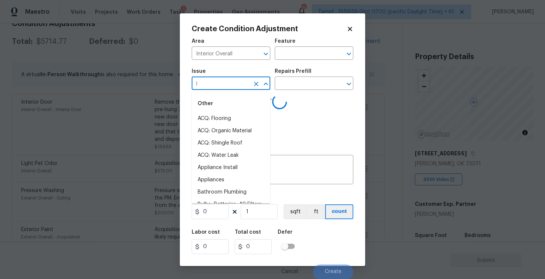
type input "ll"
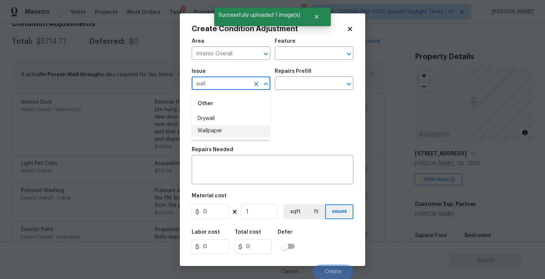
click at [226, 132] on li "Wallpaper" at bounding box center [231, 131] width 79 height 12
type input "Wallpaper"
click at [284, 86] on input "text" at bounding box center [304, 83] width 58 height 11
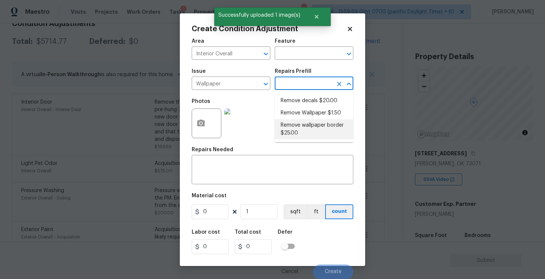
click at [303, 128] on li "Remove wallpaper border $25.00" at bounding box center [314, 129] width 79 height 20
type input "Walls and Ceiling"
type textarea "Remove wallpaper border in rooms/areas identified by HPM, texture to match, and…"
type input "25"
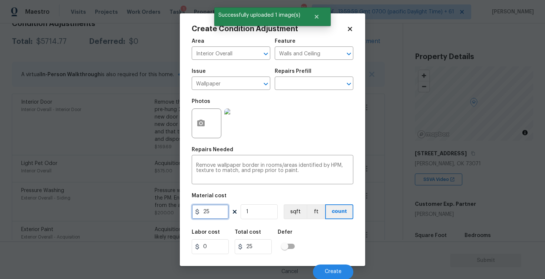
click at [214, 214] on input "25" at bounding box center [210, 211] width 37 height 15
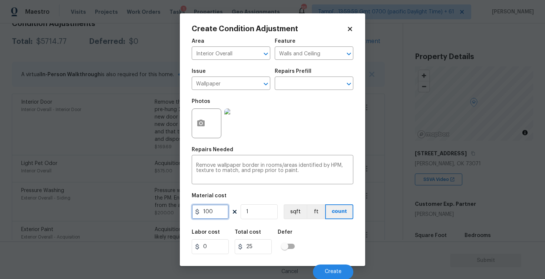
type input "100"
click at [300, 237] on div "Labor cost 0 Total cost 100 Defer" at bounding box center [273, 241] width 162 height 33
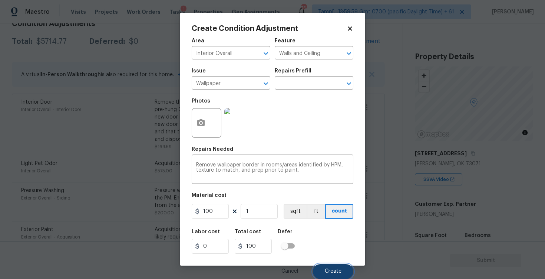
click at [327, 267] on button "Create" at bounding box center [333, 271] width 40 height 15
click at [329, 238] on div "Labor cost 0 Total cost 100 Defer" at bounding box center [273, 240] width 162 height 33
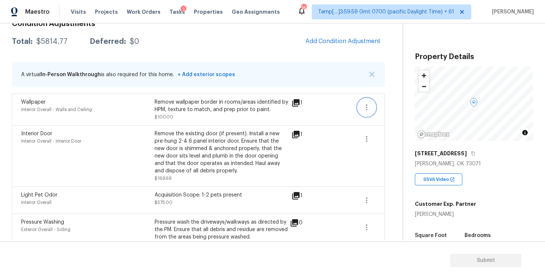
click at [365, 111] on icon "button" at bounding box center [366, 107] width 9 height 9
click at [389, 104] on div "Edit" at bounding box center [409, 105] width 58 height 7
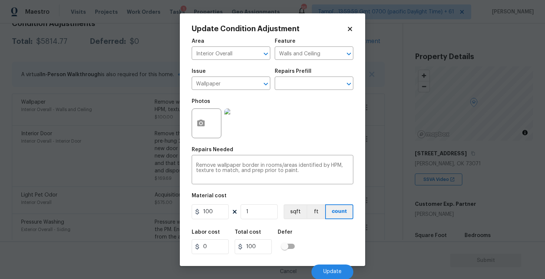
click at [186, 134] on div "Update Condition Adjustment Area Interior Overall ​ Feature Walls and Ceiling ​…" at bounding box center [272, 139] width 185 height 252
click at [208, 119] on button "button" at bounding box center [201, 123] width 18 height 29
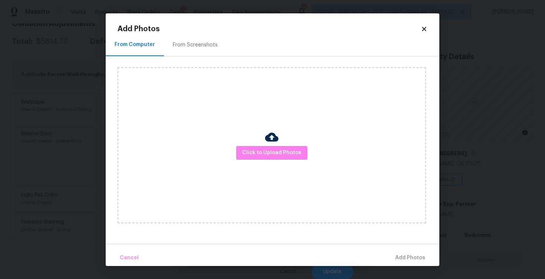
click at [266, 142] on img at bounding box center [271, 136] width 13 height 13
click at [275, 146] on button "Click to Upload Photos" at bounding box center [271, 153] width 71 height 14
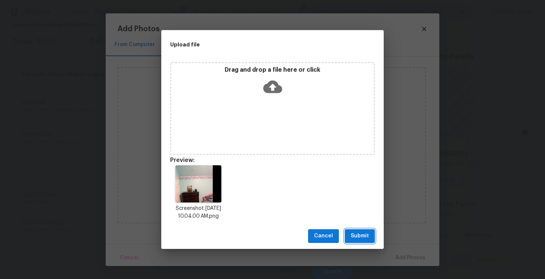
click at [362, 231] on span "Submit" at bounding box center [360, 235] width 18 height 9
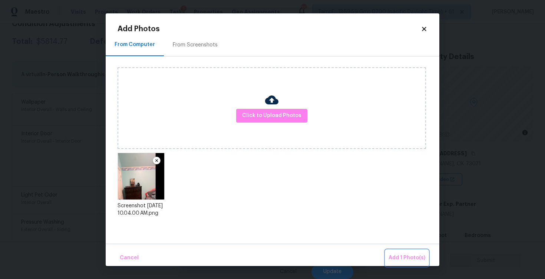
click at [399, 252] on button "Add 1 Photo(s)" at bounding box center [407, 258] width 43 height 16
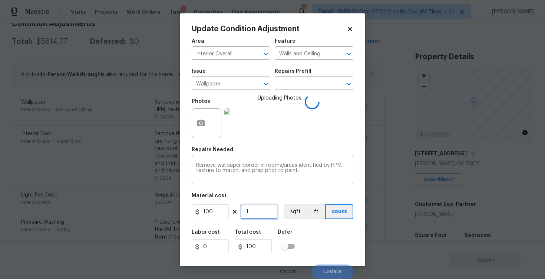
click at [254, 212] on input "1" at bounding box center [259, 211] width 37 height 15
type input "0"
type input "2"
type input "200"
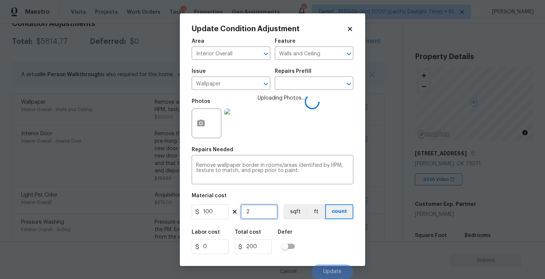
type input "2"
click at [327, 242] on div "Labor cost 0 Total cost 200 Defer" at bounding box center [273, 241] width 162 height 33
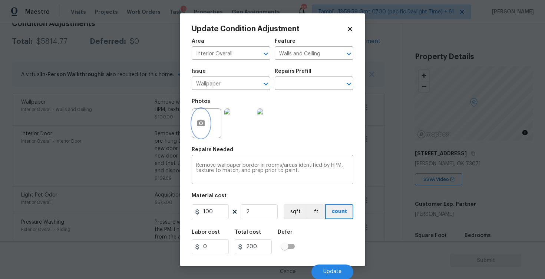
click at [197, 120] on icon "button" at bounding box center [201, 123] width 9 height 9
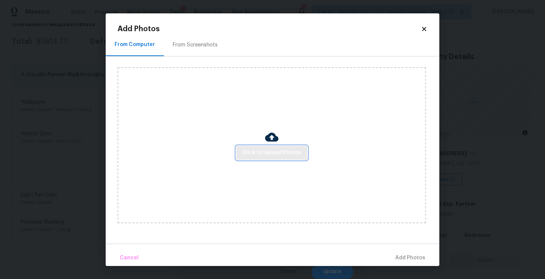
click at [265, 148] on button "Click to Upload Photos" at bounding box center [271, 153] width 71 height 14
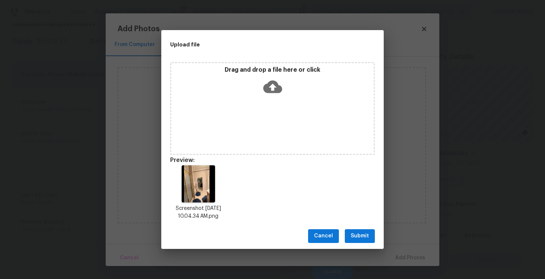
click at [358, 232] on span "Submit" at bounding box center [360, 235] width 18 height 9
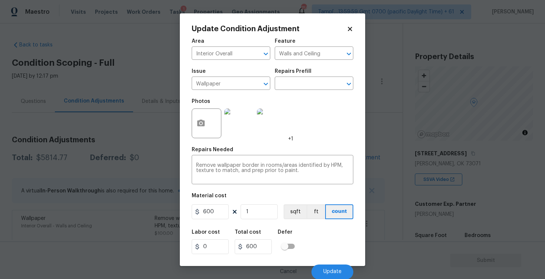
scroll to position [0, 0]
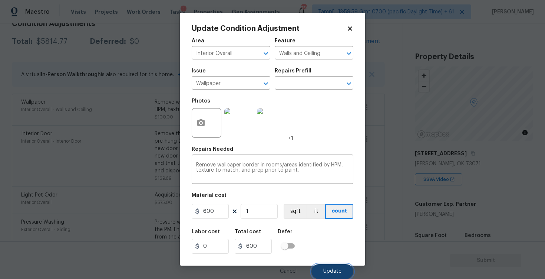
click at [326, 267] on button "Update" at bounding box center [333, 271] width 42 height 15
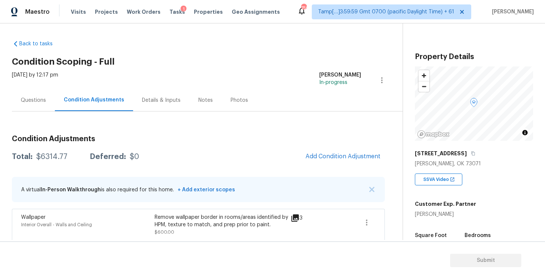
scroll to position [0, 0]
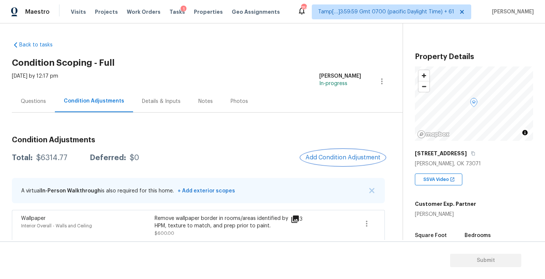
click at [355, 155] on span "Add Condition Adjustment" at bounding box center [343, 157] width 75 height 7
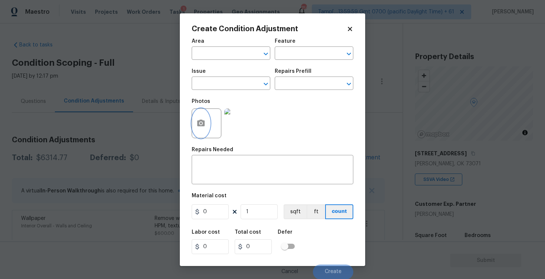
click at [204, 116] on button "button" at bounding box center [201, 123] width 18 height 29
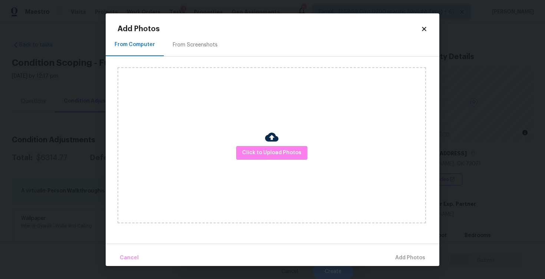
click at [269, 162] on div "Click to Upload Photos" at bounding box center [272, 145] width 309 height 156
click at [277, 147] on button "Click to Upload Photos" at bounding box center [271, 153] width 71 height 14
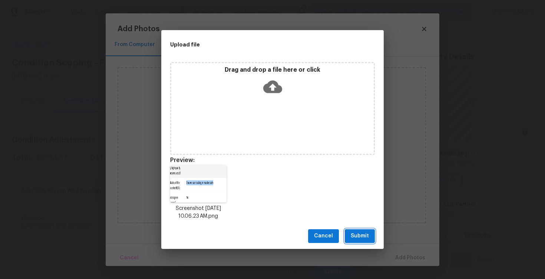
click at [346, 232] on button "Submit" at bounding box center [360, 236] width 30 height 14
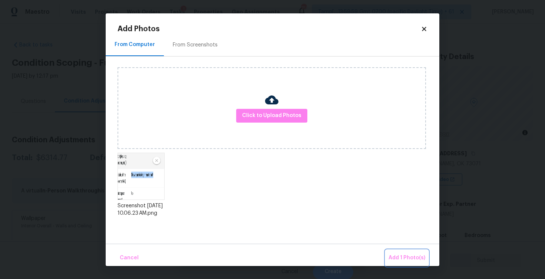
click at [388, 253] on button "Add 1 Photo(s)" at bounding box center [407, 258] width 43 height 16
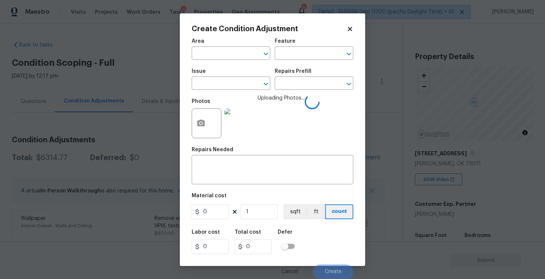
click at [213, 62] on span "Area ​" at bounding box center [231, 49] width 79 height 30
click at [215, 56] on input "text" at bounding box center [221, 53] width 58 height 11
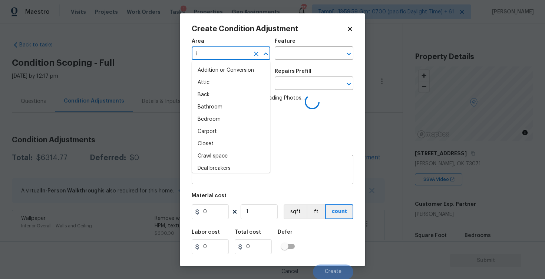
type input "in"
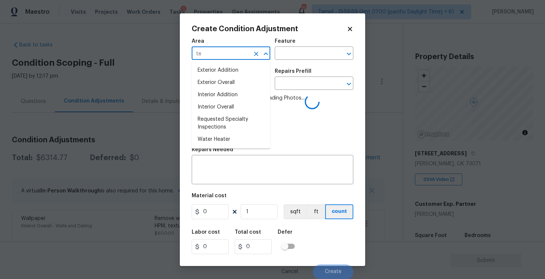
type input "ter"
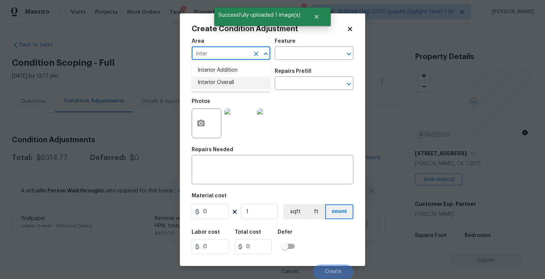
click at [221, 84] on li "Interior Overall" at bounding box center [231, 82] width 79 height 12
type input "Interior Overall"
click at [221, 84] on input "text" at bounding box center [221, 83] width 58 height 11
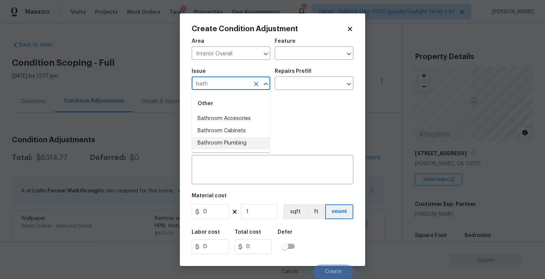
click at [234, 141] on li "Bathroom Plumbing" at bounding box center [231, 143] width 79 height 12
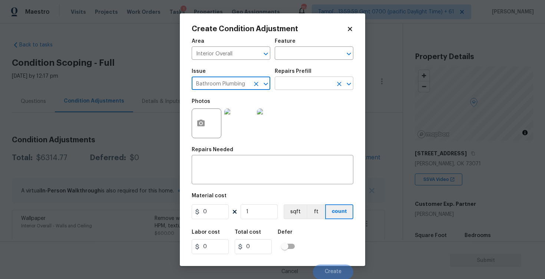
type input "Bathroom Plumbing"
click at [294, 82] on input "text" at bounding box center [304, 83] width 58 height 11
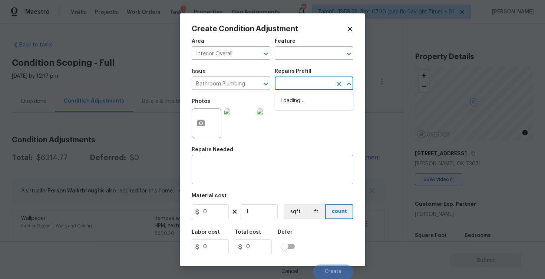
type input "s"
type input "h"
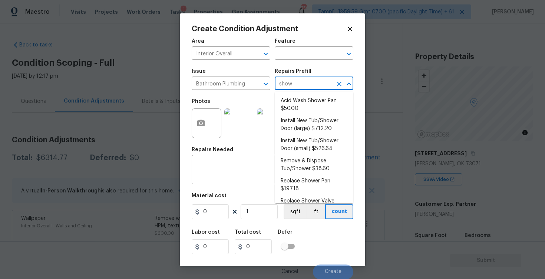
type input "showe"
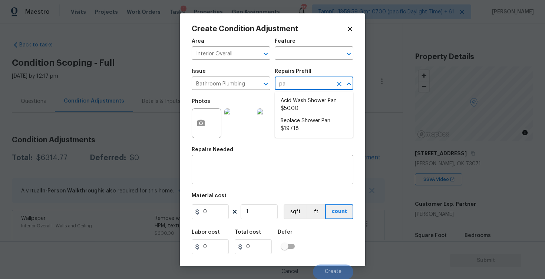
type input "pan"
click at [328, 125] on li "Replace Shower Pan $197.18" at bounding box center [314, 125] width 79 height 20
type input "Plumbing"
type textarea "Remove the existing shower pan, confirm that the drain is still usable and inst…"
type input "197.18"
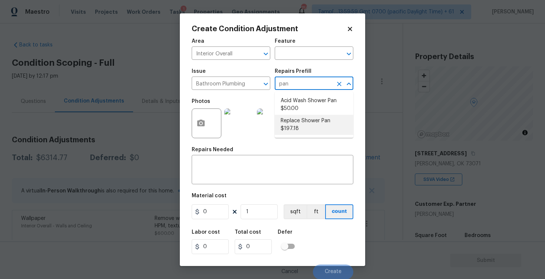
type input "197.18"
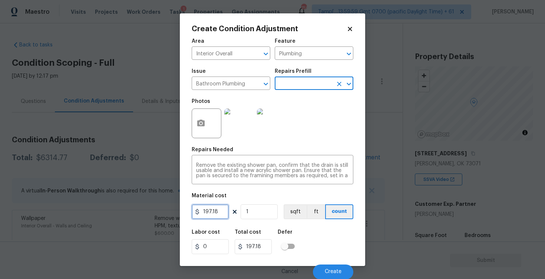
click at [221, 210] on input "197.18" at bounding box center [210, 211] width 37 height 15
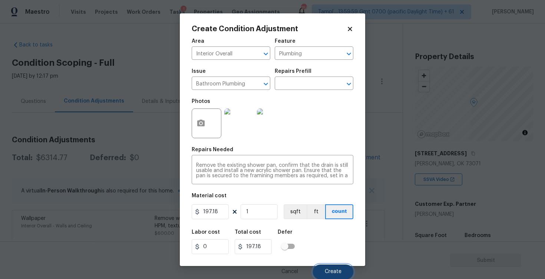
click at [333, 268] on button "Create" at bounding box center [333, 271] width 40 height 15
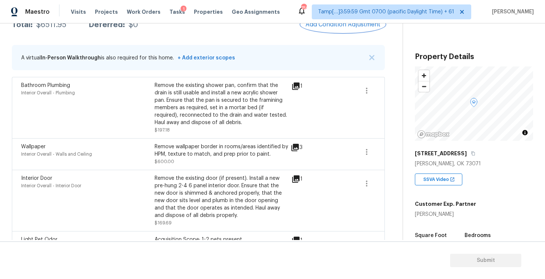
scroll to position [118, 0]
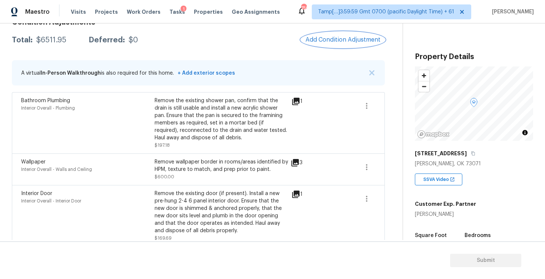
click at [342, 36] on span "Add Condition Adjustment" at bounding box center [343, 39] width 75 height 7
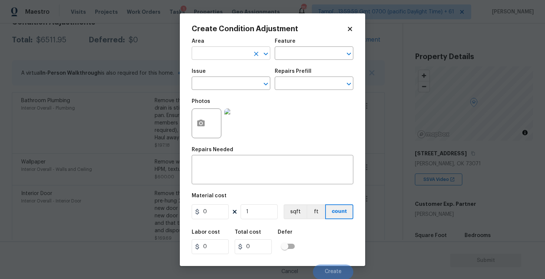
click at [221, 57] on input "text" at bounding box center [221, 53] width 58 height 11
click at [220, 83] on li "Interior Overall" at bounding box center [231, 82] width 79 height 12
type input "Interior Overall"
click at [220, 83] on input "text" at bounding box center [221, 83] width 58 height 11
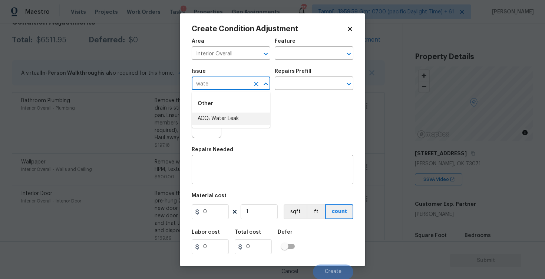
click at [222, 115] on li "ACQ: Water Leak" at bounding box center [231, 118] width 79 height 12
type input "ACQ: Water Leak"
click at [293, 80] on input "text" at bounding box center [304, 83] width 58 height 11
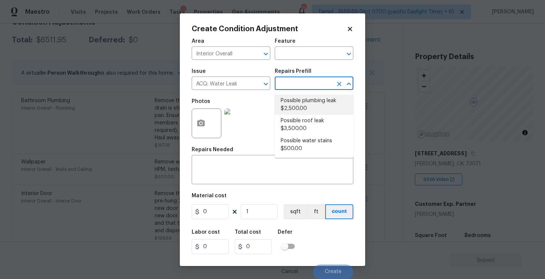
click at [296, 113] on li "Possible plumbing leak $2,500.00" at bounding box center [314, 105] width 79 height 20
type input "Acquisition"
type textarea "Acquisition Scope: Possible plumbing leak"
type input "2500"
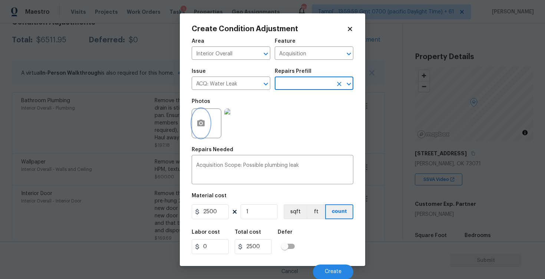
click at [195, 126] on button "button" at bounding box center [201, 123] width 18 height 29
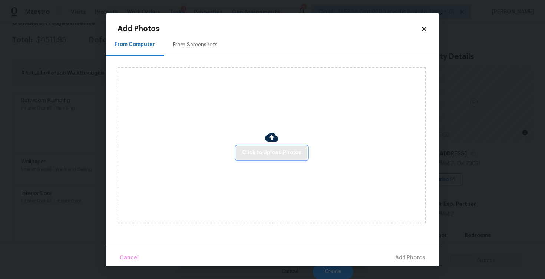
click at [259, 158] on button "Click to Upload Photos" at bounding box center [271, 153] width 71 height 14
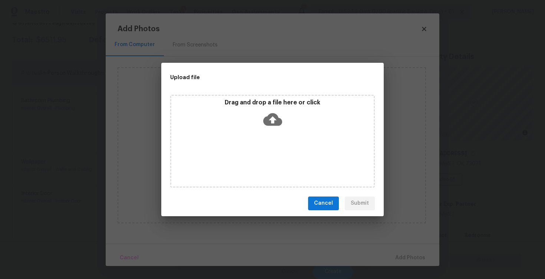
click at [266, 124] on icon at bounding box center [272, 119] width 19 height 13
click at [278, 117] on icon at bounding box center [272, 119] width 19 height 13
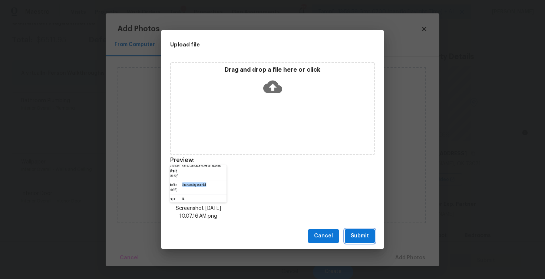
click at [357, 230] on button "Submit" at bounding box center [360, 236] width 30 height 14
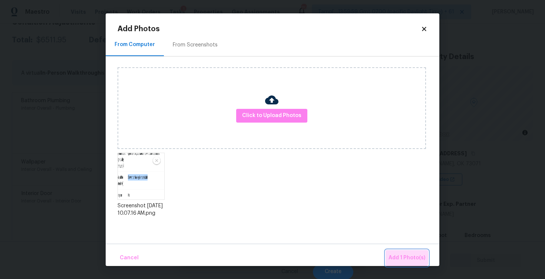
click at [404, 254] on span "Add 1 Photo(s)" at bounding box center [407, 257] width 37 height 9
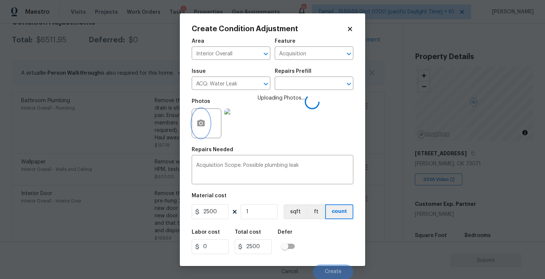
scroll to position [0, 0]
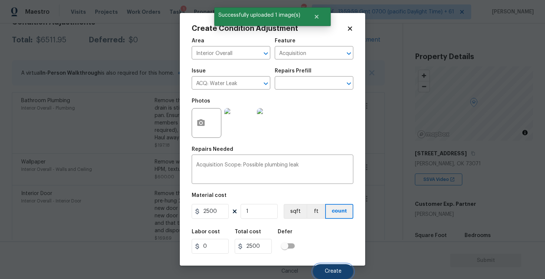
click at [331, 276] on button "Create" at bounding box center [333, 271] width 40 height 15
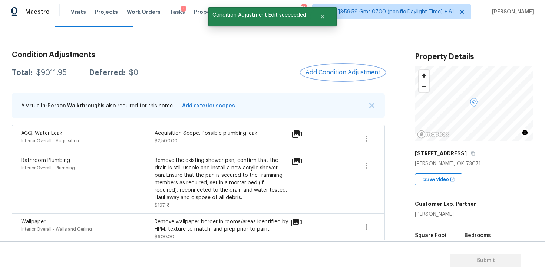
scroll to position [81, 0]
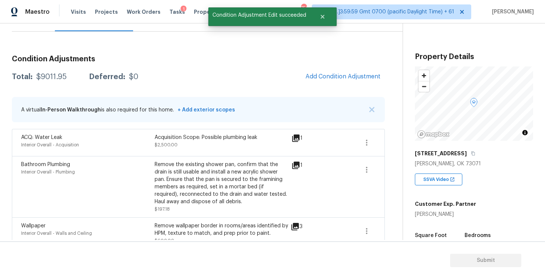
click at [338, 70] on button "Add Condition Adjustment" at bounding box center [343, 77] width 84 height 16
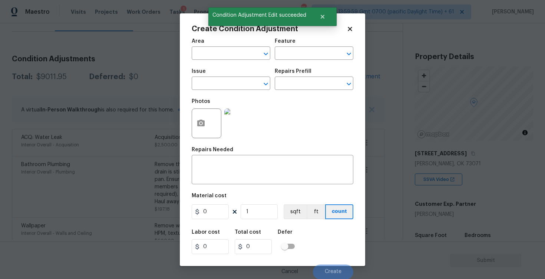
click at [221, 46] on div "Area" at bounding box center [231, 44] width 79 height 10
click at [220, 49] on input "text" at bounding box center [221, 53] width 58 height 11
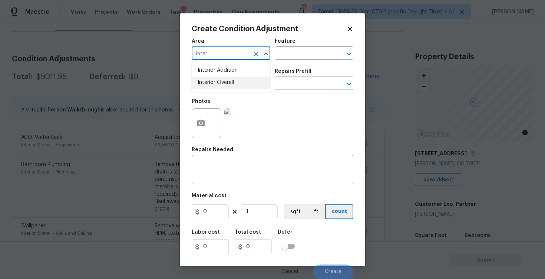
click at [220, 84] on li "Interior Overall" at bounding box center [231, 82] width 79 height 12
type input "Interior Overall"
click at [220, 84] on input "text" at bounding box center [221, 83] width 58 height 11
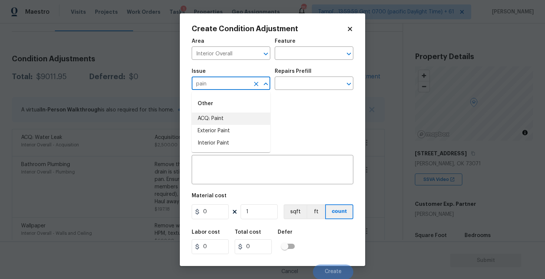
click at [228, 114] on li "ACQ: Paint" at bounding box center [231, 118] width 79 height 12
type input "ACQ: Paint"
click at [309, 73] on div "Repairs Prefill" at bounding box center [314, 74] width 79 height 10
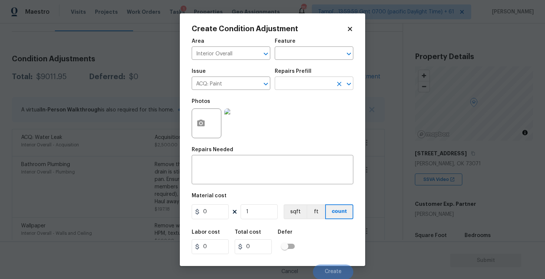
click at [306, 86] on input "text" at bounding box center [304, 83] width 58 height 11
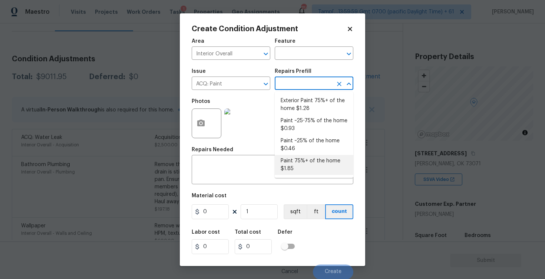
click at [305, 159] on li "Paint 75%+ of the home $1.85" at bounding box center [314, 165] width 79 height 20
type input "Acquisition"
type textarea "Acquisition Scope: 75%+ of the home will likely require interior paint"
type input "1.85"
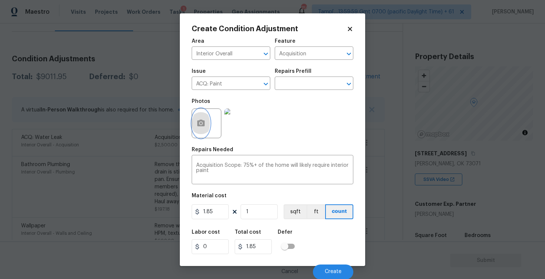
click at [205, 124] on icon "button" at bounding box center [201, 123] width 9 height 9
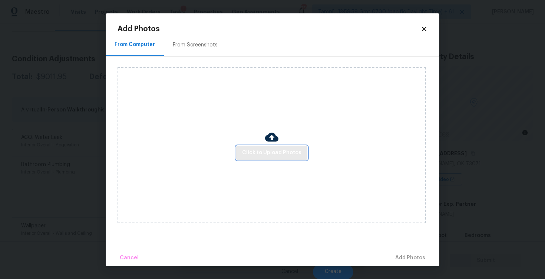
click at [287, 148] on span "Click to Upload Photos" at bounding box center [271, 152] width 59 height 9
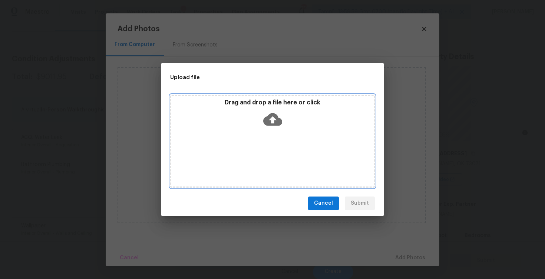
click at [272, 118] on icon at bounding box center [272, 119] width 19 height 19
